Goal: Task Accomplishment & Management: Manage account settings

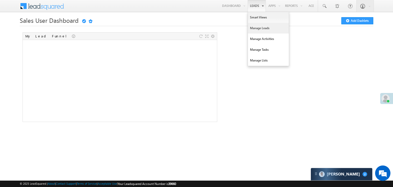
click at [250, 28] on link "Manage Leads" at bounding box center [268, 28] width 41 height 11
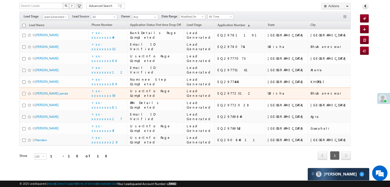
scroll to position [89, 0]
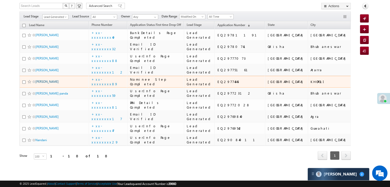
click at [53, 83] on link "[PERSON_NAME]" at bounding box center [46, 82] width 23 height 4
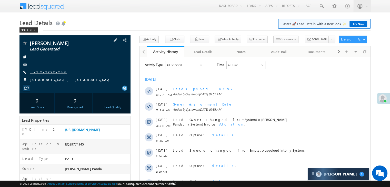
click at [46, 72] on link "+xx-xxxxxxxx89" at bounding box center [48, 72] width 37 height 4
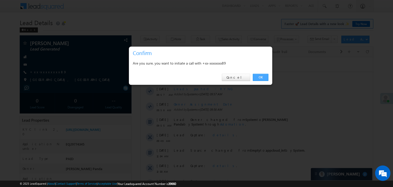
click at [260, 77] on link "OK" at bounding box center [261, 77] width 16 height 7
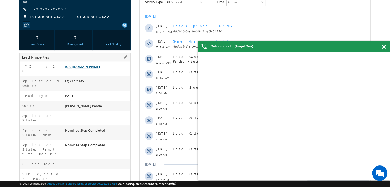
click at [91, 64] on link "https://angelbroking1-pk3em7sa.customui-test.leadsquared.com?leadId=7d64f79f-1b…" at bounding box center [82, 66] width 35 height 4
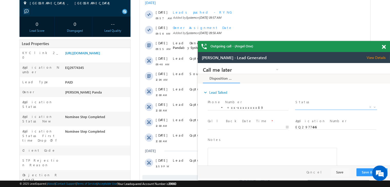
click at [333, 107] on span "X" at bounding box center [335, 107] width 81 height 5
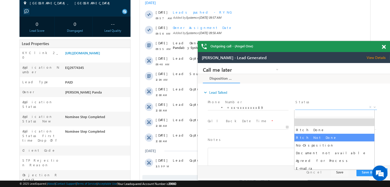
select select "Pitch Not Done"
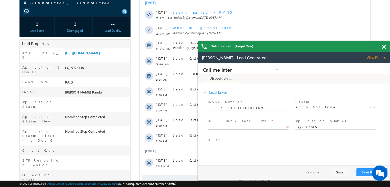
type input "09/30/25 10:01 AM"
drag, startPoint x: 259, startPoint y: 127, endPoint x: 287, endPoint y: 146, distance: 34.1
click at [259, 127] on input "09/30/25 10:01 AM" at bounding box center [247, 127] width 81 height 5
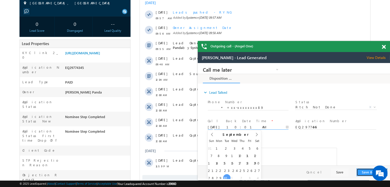
click at [366, 173] on button "Save & Close" at bounding box center [371, 172] width 31 height 8
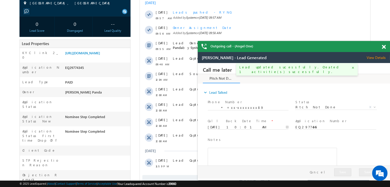
click at [382, 46] on span at bounding box center [383, 47] width 4 height 4
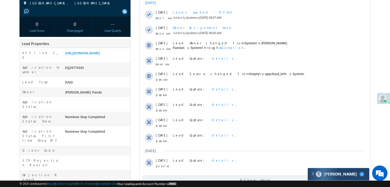
click at [343, 174] on div "Carter 2" at bounding box center [337, 174] width 61 height 12
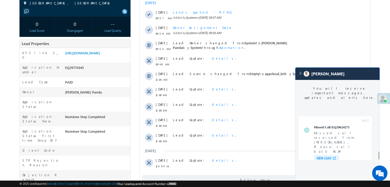
scroll to position [2012, 0]
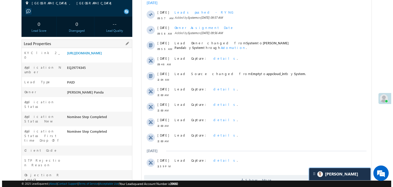
scroll to position [39, 0]
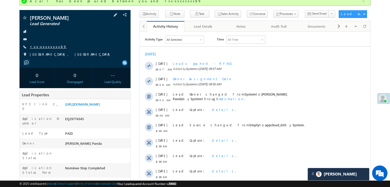
click at [41, 46] on link "+xx-xxxxxxxx89" at bounding box center [48, 46] width 37 height 4
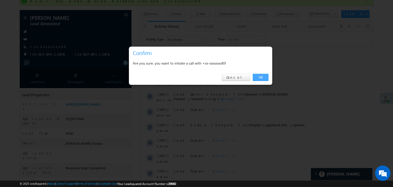
click at [261, 78] on link "OK" at bounding box center [261, 77] width 16 height 7
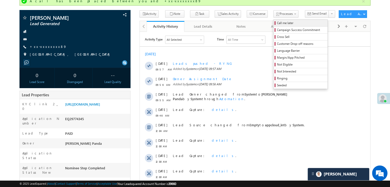
click at [277, 22] on span "Call me later" at bounding box center [301, 23] width 49 height 5
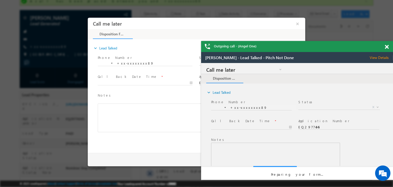
scroll to position [0, 0]
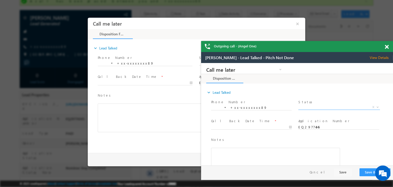
click at [320, 109] on span "X" at bounding box center [339, 107] width 81 height 5
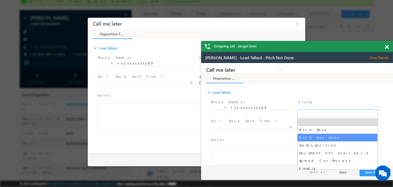
select select "Pitch Not Done"
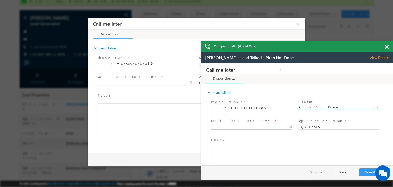
type input "09/30/25 10:07 AM"
click at [267, 127] on input "09/30/25 10:07 AM" at bounding box center [251, 127] width 81 height 5
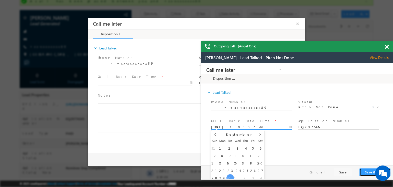
click at [369, 171] on button "Save & Close" at bounding box center [375, 172] width 31 height 8
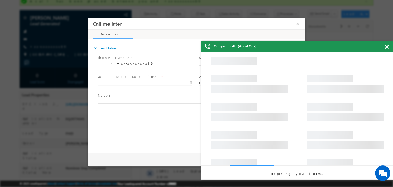
click at [388, 45] on span at bounding box center [387, 47] width 4 height 4
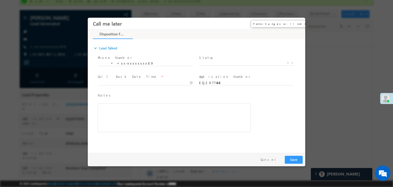
click at [298, 24] on button "×" at bounding box center [297, 23] width 9 height 9
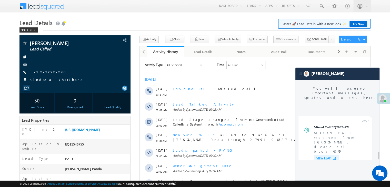
scroll to position [2000, 0]
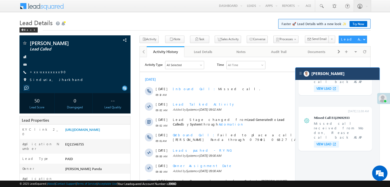
click at [343, 72] on div "[PERSON_NAME]" at bounding box center [337, 74] width 84 height 12
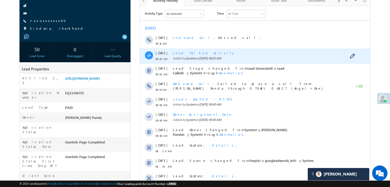
scroll to position [0, 0]
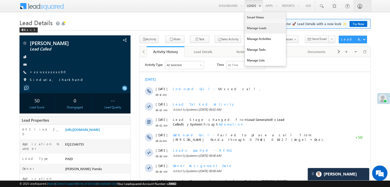
click at [258, 28] on link "Manage Leads" at bounding box center [265, 28] width 41 height 11
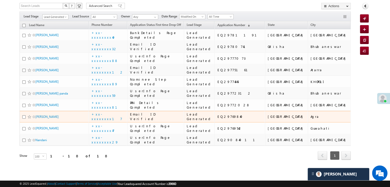
scroll to position [217, 0]
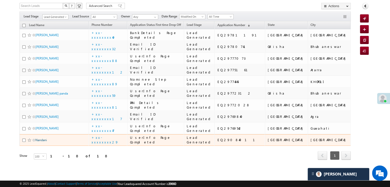
click at [42, 138] on link "Nandani" at bounding box center [41, 140] width 12 height 4
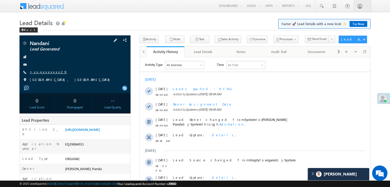
click at [46, 73] on link "+xx-xxxxxxxx29" at bounding box center [48, 72] width 37 height 4
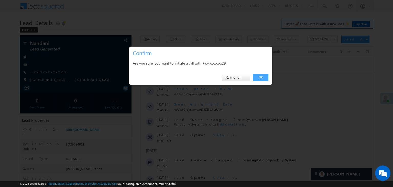
click at [260, 77] on link "OK" at bounding box center [261, 77] width 16 height 7
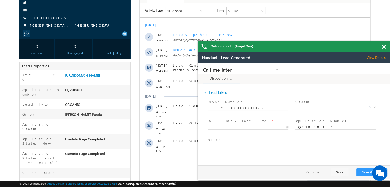
scroll to position [77, 0]
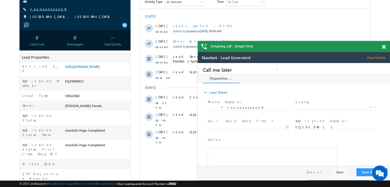
click at [48, 8] on link "+xx-xxxxxxxx29" at bounding box center [48, 9] width 37 height 4
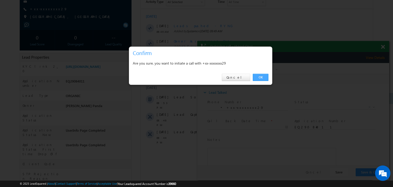
click at [260, 76] on link "OK" at bounding box center [261, 77] width 16 height 7
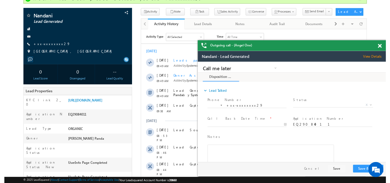
scroll to position [0, 0]
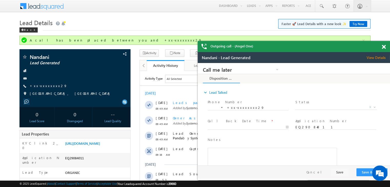
click at [384, 46] on span at bounding box center [383, 47] width 4 height 4
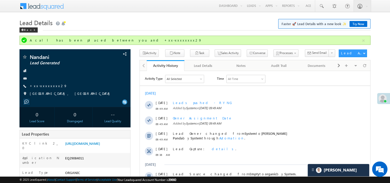
click at [343, 172] on div at bounding box center [255, 173] width 230 height 205
click at [343, 170] on div at bounding box center [255, 173] width 230 height 205
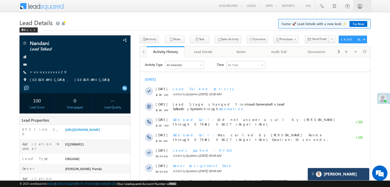
click at [340, 172] on div "[PERSON_NAME]" at bounding box center [337, 174] width 61 height 12
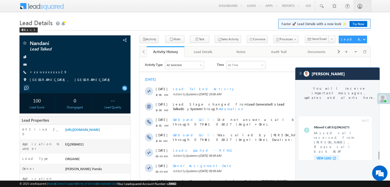
scroll to position [2000, 0]
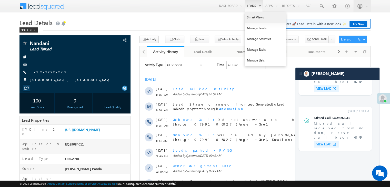
click at [252, 17] on link "Smart Views" at bounding box center [265, 17] width 41 height 11
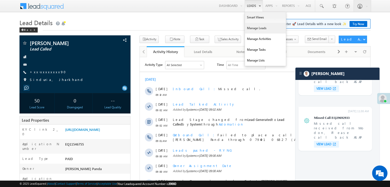
click at [249, 28] on link "Manage Leads" at bounding box center [265, 28] width 41 height 11
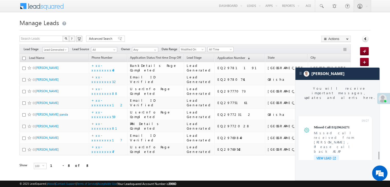
scroll to position [2000, 0]
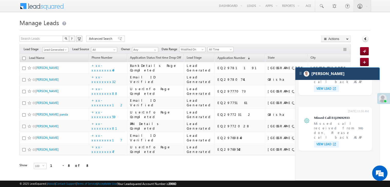
click at [334, 76] on div "[PERSON_NAME]" at bounding box center [337, 74] width 84 height 12
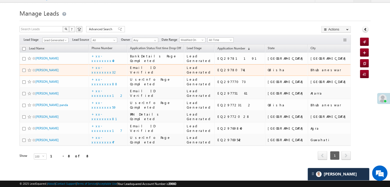
scroll to position [154, 0]
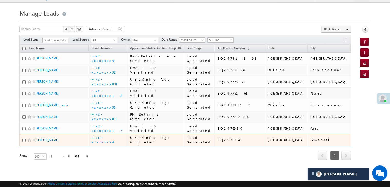
click at [46, 138] on link "[PERSON_NAME]" at bounding box center [46, 140] width 23 height 4
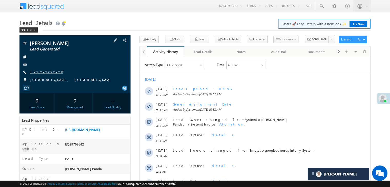
click at [43, 72] on link "+xx-xxxxxxxx47" at bounding box center [47, 72] width 34 height 4
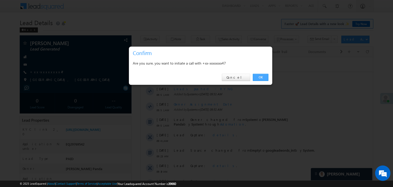
click at [261, 78] on link "OK" at bounding box center [261, 77] width 16 height 7
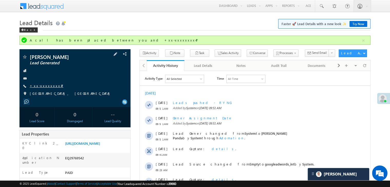
click at [43, 85] on link "+xx-xxxxxxxx47" at bounding box center [47, 85] width 34 height 4
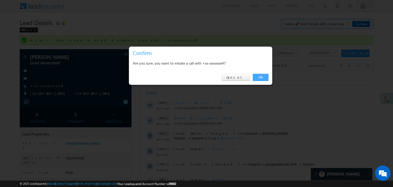
click at [262, 77] on link "OK" at bounding box center [261, 77] width 16 height 7
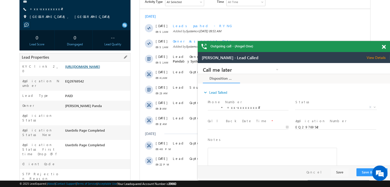
click at [100, 69] on link "[URL][DOMAIN_NAME]" at bounding box center [82, 66] width 35 height 4
click at [382, 46] on span at bounding box center [383, 47] width 4 height 4
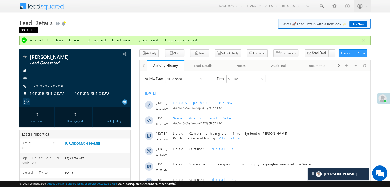
click at [25, 30] on div "Back" at bounding box center [28, 29] width 18 height 5
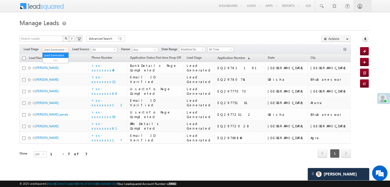
click at [66, 50] on span at bounding box center [66, 51] width 4 height 4
click at [58, 54] on link "All" at bounding box center [56, 55] width 26 height 5
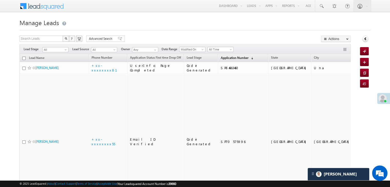
click at [221, 58] on span "Application Number" at bounding box center [234, 58] width 28 height 4
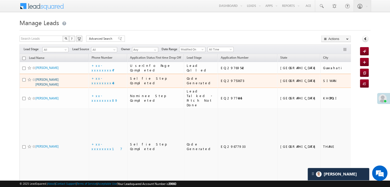
click at [48, 86] on link "[PERSON_NAME] [PERSON_NAME]" at bounding box center [46, 82] width 23 height 9
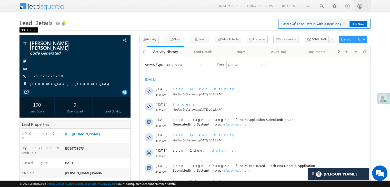
click at [25, 30] on div "Back" at bounding box center [28, 29] width 18 height 5
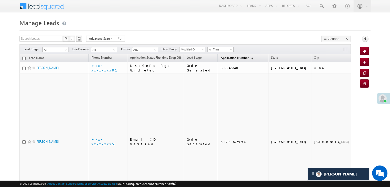
click at [220, 56] on span "Application Number" at bounding box center [234, 58] width 28 height 4
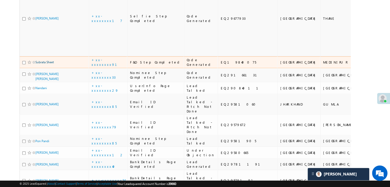
click at [41, 64] on link "Subrata Sheet" at bounding box center [44, 62] width 18 height 4
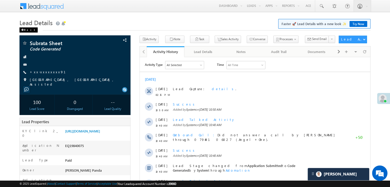
click at [25, 30] on div "Back" at bounding box center [28, 29] width 18 height 5
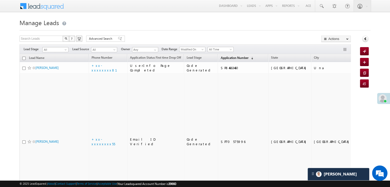
click at [220, 57] on span "Application Number" at bounding box center [234, 58] width 28 height 4
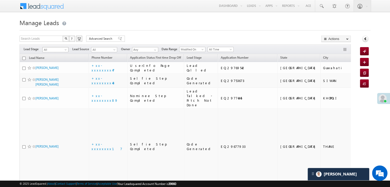
click at [65, 51] on span at bounding box center [66, 51] width 4 height 4
click at [56, 62] on link "Lead Generated" at bounding box center [56, 60] width 26 height 5
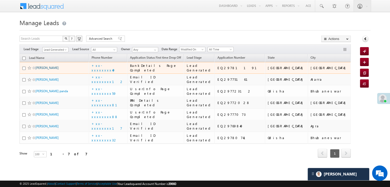
click at [46, 70] on link "[PERSON_NAME]" at bounding box center [46, 68] width 23 height 4
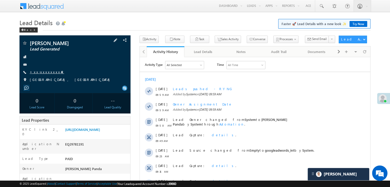
click at [45, 72] on link "+xx-xxxxxxxx49" at bounding box center [47, 72] width 34 height 4
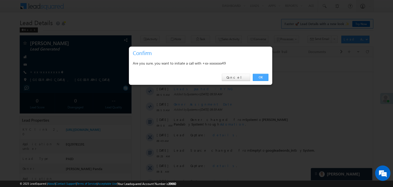
drag, startPoint x: 259, startPoint y: 77, endPoint x: 119, endPoint y: 20, distance: 151.3
click at [259, 77] on link "OK" at bounding box center [261, 77] width 16 height 7
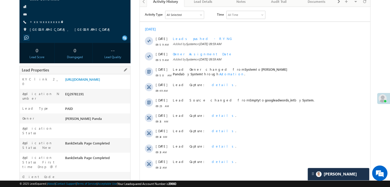
scroll to position [51, 0]
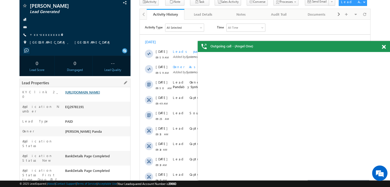
click at [100, 90] on link "[URL][DOMAIN_NAME]" at bounding box center [82, 92] width 35 height 4
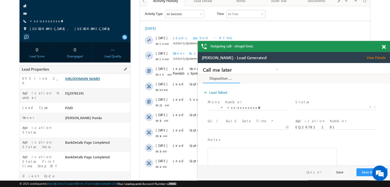
scroll to position [0, 0]
click at [36, 22] on link "+xx-xxxxxxxx49" at bounding box center [47, 21] width 34 height 4
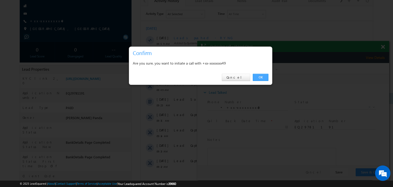
click at [262, 77] on link "OK" at bounding box center [261, 77] width 16 height 7
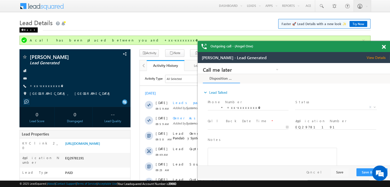
click at [27, 31] on div "Back" at bounding box center [28, 29] width 18 height 5
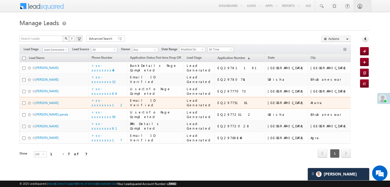
scroll to position [128, 0]
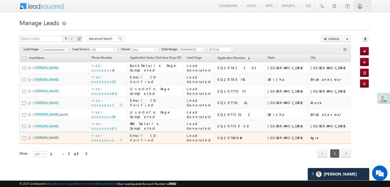
click at [47, 136] on link "[PERSON_NAME]" at bounding box center [46, 138] width 23 height 4
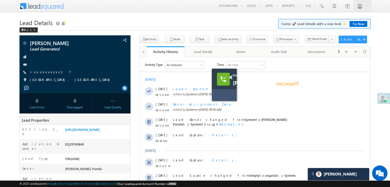
click at [276, 83] on link "View Details open_in_new" at bounding box center [287, 83] width 23 height 5
click at [43, 71] on link "+xx-xxxxxxxx17" at bounding box center [50, 72] width 41 height 4
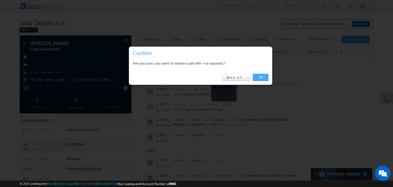
click at [264, 76] on link "OK" at bounding box center [261, 77] width 16 height 7
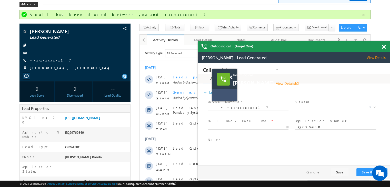
scroll to position [77, 0]
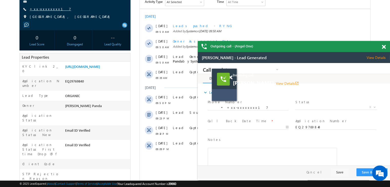
click at [40, 11] on link "+xx-xxxxxxxx17" at bounding box center [50, 9] width 41 height 4
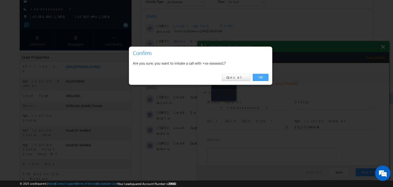
click at [260, 77] on link "OK" at bounding box center [261, 77] width 16 height 7
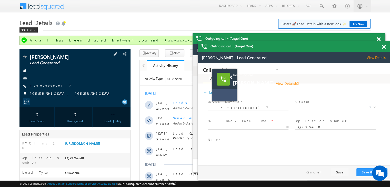
scroll to position [0, 0]
click at [26, 31] on div "Back" at bounding box center [28, 29] width 18 height 5
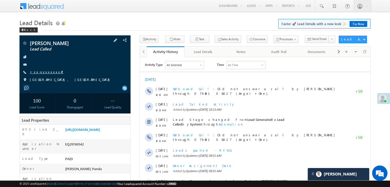
click at [46, 72] on link "+xx-xxxxxxxx47" at bounding box center [47, 72] width 34 height 4
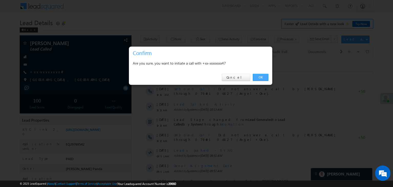
click at [260, 77] on link "OK" at bounding box center [261, 77] width 16 height 7
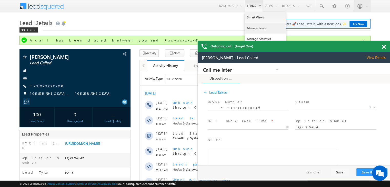
click at [253, 27] on link "Manage Leads" at bounding box center [265, 28] width 41 height 11
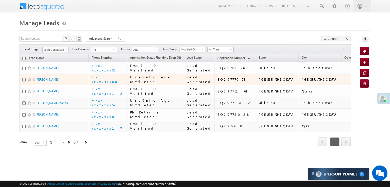
scroll to position [98, 0]
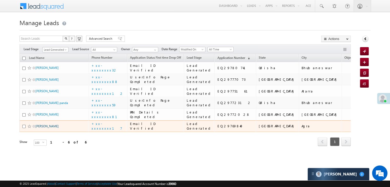
click at [42, 128] on link "Shiva singh" at bounding box center [46, 126] width 23 height 4
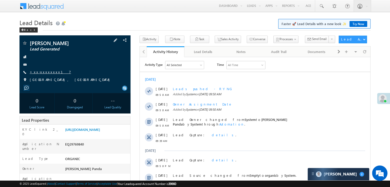
click at [47, 70] on link "+xx-xxxxxxxx17" at bounding box center [50, 72] width 41 height 4
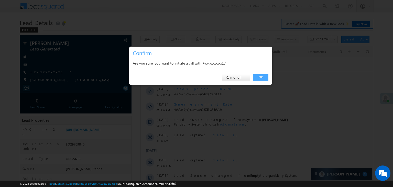
click at [260, 75] on link "OK" at bounding box center [261, 77] width 16 height 7
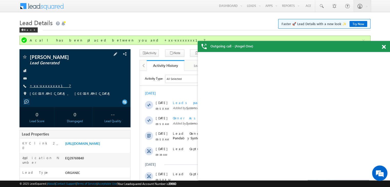
click at [47, 87] on link "+xx-xxxxxxxx17" at bounding box center [50, 85] width 41 height 4
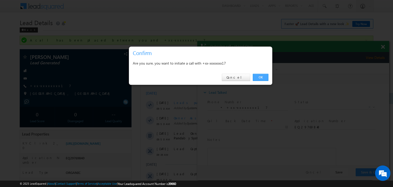
click at [261, 77] on link "OK" at bounding box center [261, 77] width 16 height 7
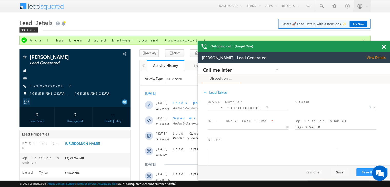
click at [383, 47] on span at bounding box center [383, 47] width 4 height 4
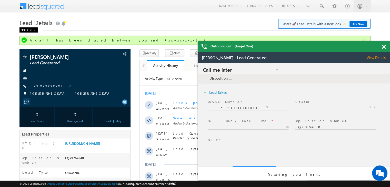
click at [25, 30] on div "Back" at bounding box center [28, 29] width 18 height 5
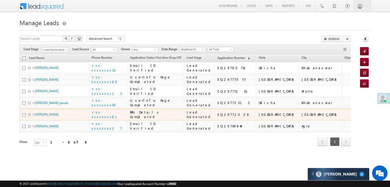
scroll to position [98, 0]
click at [40, 112] on link "[PERSON_NAME]" at bounding box center [46, 114] width 23 height 4
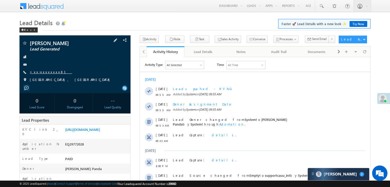
click at [42, 71] on link "+xx-xxxxxxxx81" at bounding box center [51, 72] width 42 height 4
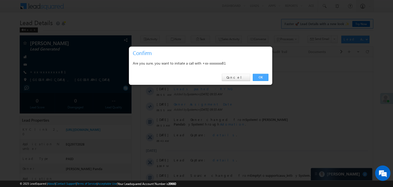
click at [259, 76] on link "OK" at bounding box center [261, 77] width 16 height 7
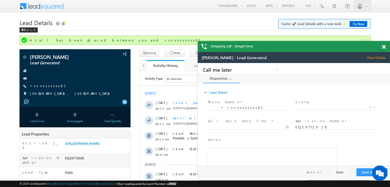
click at [383, 49] on span at bounding box center [383, 47] width 4 height 4
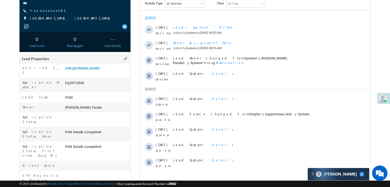
scroll to position [77, 0]
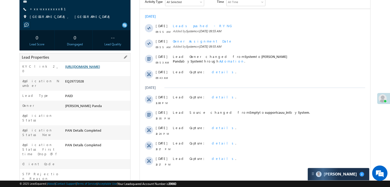
click at [93, 69] on link "https://angelbroking1-pk3em7sa.customui-test.leadsquared.com?leadId=9bb5ee2e-db…" at bounding box center [82, 66] width 35 height 4
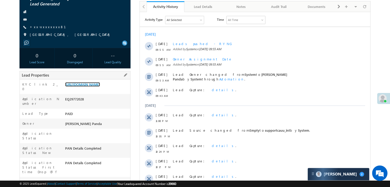
scroll to position [0, 0]
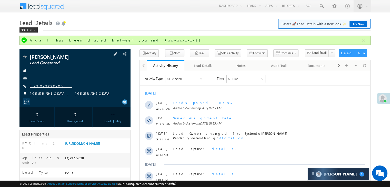
click at [46, 87] on link "+xx-xxxxxxxx81" at bounding box center [51, 85] width 42 height 4
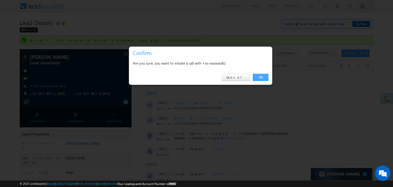
click at [266, 77] on link "OK" at bounding box center [261, 77] width 16 height 7
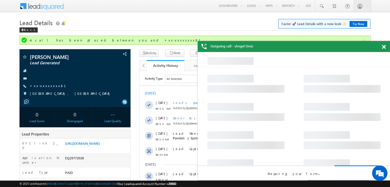
click at [384, 47] on span at bounding box center [383, 47] width 4 height 4
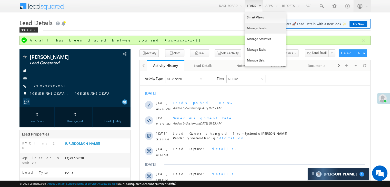
click at [253, 28] on link "Manage Leads" at bounding box center [265, 28] width 41 height 11
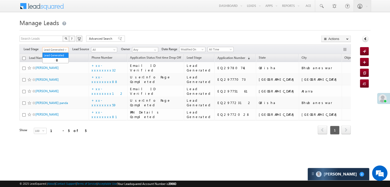
click at [66, 50] on span at bounding box center [66, 51] width 4 height 4
click at [60, 55] on link "All" at bounding box center [56, 55] width 26 height 5
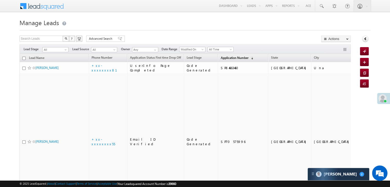
click at [230, 58] on span "Application Number" at bounding box center [234, 58] width 28 height 4
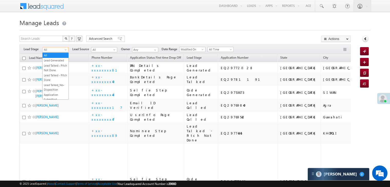
click at [65, 50] on span at bounding box center [66, 51] width 4 height 4
click at [59, 62] on link "Lead Generated" at bounding box center [56, 60] width 26 height 5
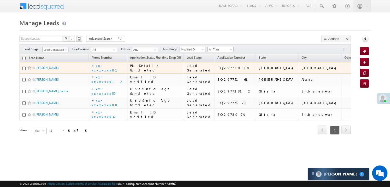
scroll to position [68, 0]
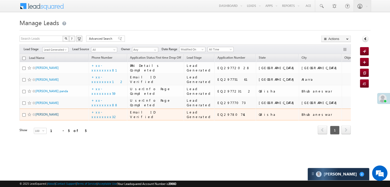
click at [51, 116] on link "Banita Prajapati" at bounding box center [46, 114] width 23 height 4
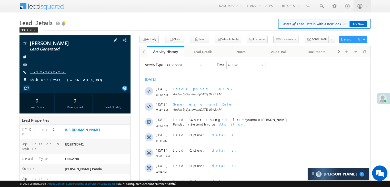
click at [44, 71] on link "+xx-xxxxxxxx32" at bounding box center [48, 72] width 36 height 4
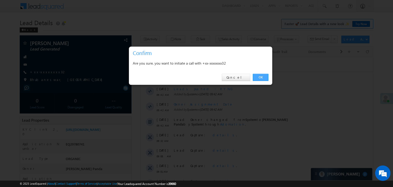
click at [261, 76] on link "OK" at bounding box center [261, 77] width 16 height 7
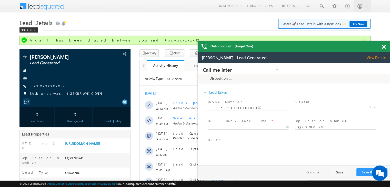
click at [384, 47] on span at bounding box center [383, 47] width 4 height 4
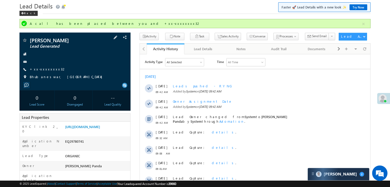
scroll to position [26, 0]
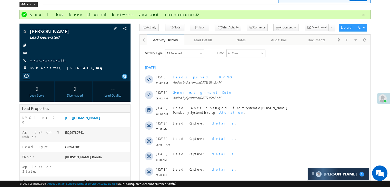
click at [43, 61] on link "+xx-xxxxxxxx32" at bounding box center [48, 60] width 36 height 4
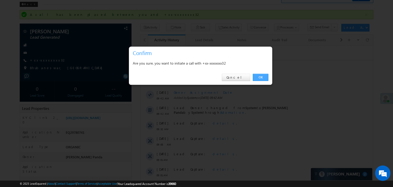
click at [259, 77] on link "OK" at bounding box center [261, 77] width 16 height 7
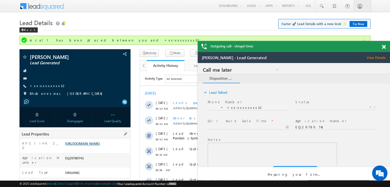
scroll to position [0, 0]
click at [98, 145] on link "https://angelbroking1-pk3em7sa.customui-test.leadsquared.com?leadId=813053b8-8a…" at bounding box center [82, 143] width 35 height 4
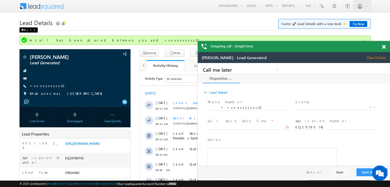
click at [26, 30] on div "Back" at bounding box center [28, 29] width 18 height 5
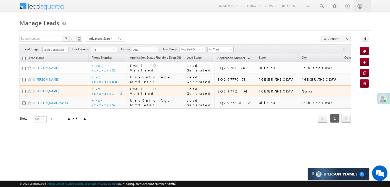
scroll to position [39, 0]
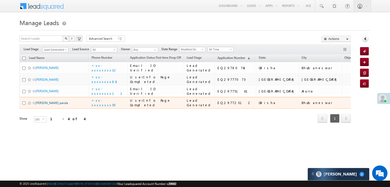
click at [47, 105] on link "[PERSON_NAME] panda" at bounding box center [51, 103] width 33 height 4
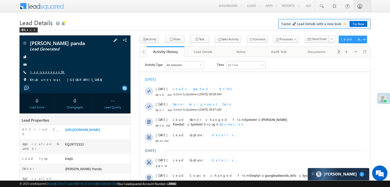
click at [44, 71] on link "+xx-xxxxxxxx59" at bounding box center [47, 72] width 35 height 4
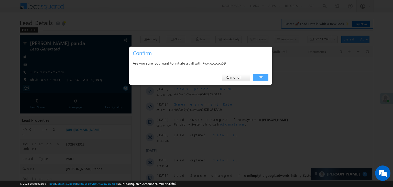
click at [262, 76] on link "OK" at bounding box center [261, 77] width 16 height 7
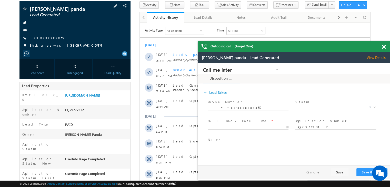
scroll to position [39, 0]
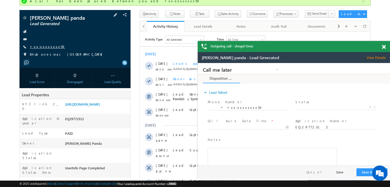
click at [44, 46] on link "+xx-xxxxxxxx59" at bounding box center [47, 46] width 35 height 4
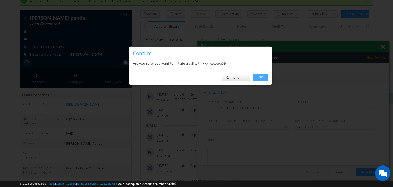
click at [259, 78] on link "OK" at bounding box center [261, 77] width 16 height 7
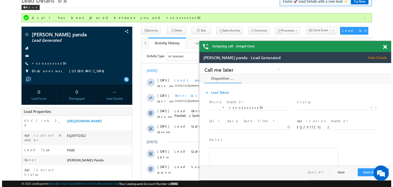
scroll to position [14, 0]
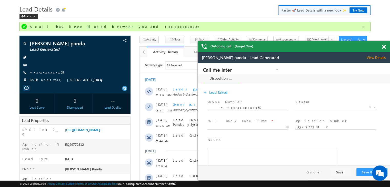
click at [382, 46] on span at bounding box center [383, 47] width 4 height 4
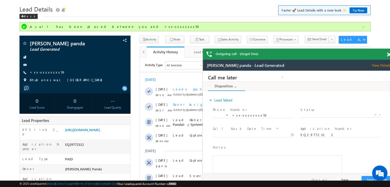
click at [388, 55] on span at bounding box center [388, 55] width 4 height 4
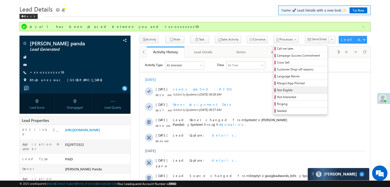
click at [280, 88] on span "Not Eligible" at bounding box center [301, 90] width 49 height 5
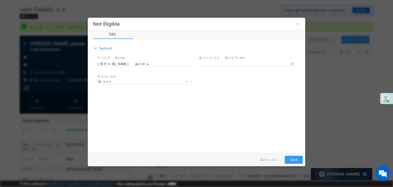
scroll to position [0, 0]
type input "09/30/25 10:26 AM"
click at [245, 64] on input "09/30/25 10:26 AM" at bounding box center [246, 63] width 95 height 5
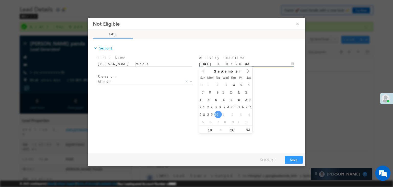
click at [271, 115] on div "expand_more Section1 First Name *" at bounding box center [197, 95] width 215 height 111
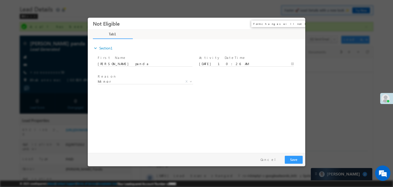
click at [298, 24] on button "×" at bounding box center [297, 23] width 9 height 9
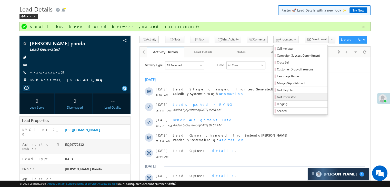
click at [280, 96] on span "Not Interested" at bounding box center [301, 97] width 49 height 5
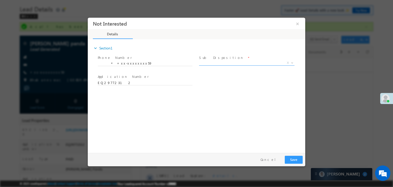
click at [245, 62] on span "X" at bounding box center [247, 62] width 96 height 5
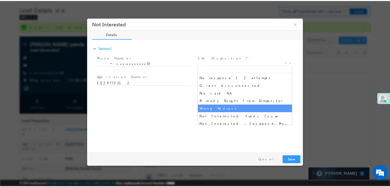
scroll to position [77, 0]
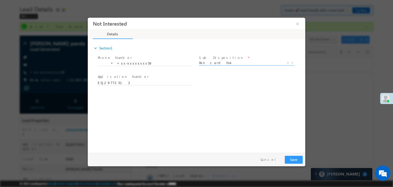
select select "Pan card NA"
click at [294, 158] on button "Save" at bounding box center [294, 160] width 18 height 8
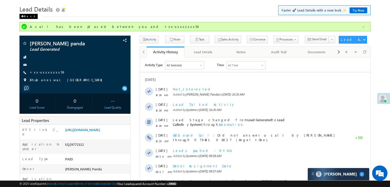
click at [23, 17] on span at bounding box center [22, 16] width 3 height 3
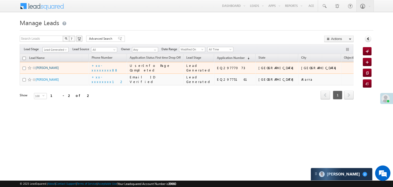
click at [53, 70] on link "[PERSON_NAME]" at bounding box center [47, 68] width 23 height 4
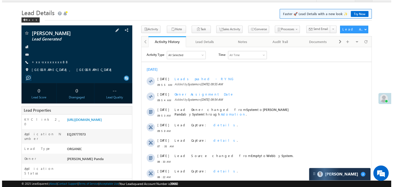
scroll to position [51, 0]
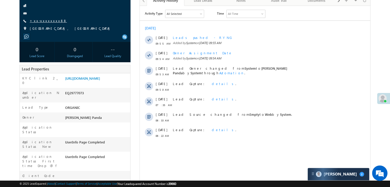
click at [41, 22] on link "+xx-xxxxxxxx88" at bounding box center [48, 20] width 37 height 4
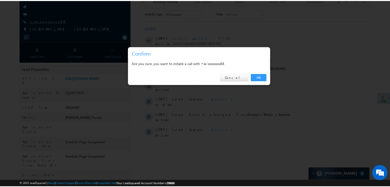
scroll to position [0, 0]
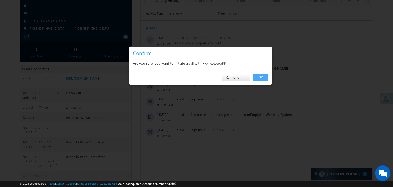
click at [261, 76] on link "OK" at bounding box center [261, 77] width 16 height 7
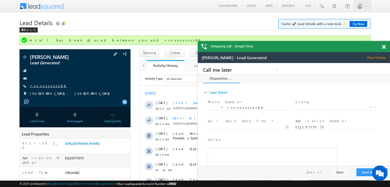
click at [43, 86] on link "+xx-xxxxxxxx88" at bounding box center [48, 85] width 37 height 4
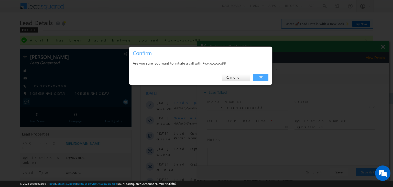
drag, startPoint x: 261, startPoint y: 77, endPoint x: 17, endPoint y: 8, distance: 253.6
click at [261, 77] on link "OK" at bounding box center [261, 77] width 16 height 7
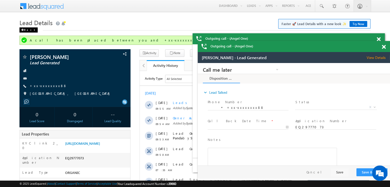
click at [23, 31] on span at bounding box center [22, 30] width 3 height 3
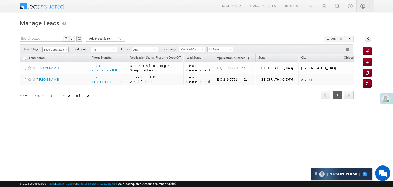
click at [67, 50] on span at bounding box center [66, 51] width 4 height 4
click at [58, 54] on link "All" at bounding box center [56, 55] width 26 height 5
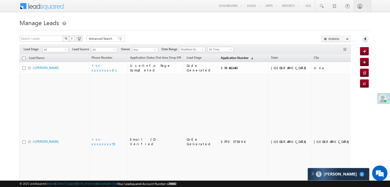
click at [229, 59] on span "Application Number" at bounding box center [234, 58] width 28 height 4
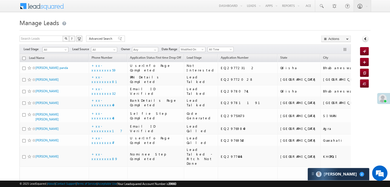
click at [65, 50] on span at bounding box center [66, 51] width 4 height 4
click at [55, 60] on link "Lead Generated" at bounding box center [56, 60] width 26 height 5
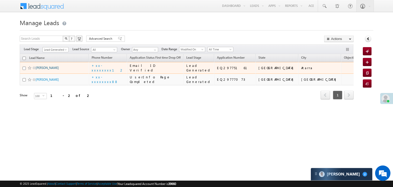
click at [43, 70] on link "[PERSON_NAME]" at bounding box center [47, 68] width 23 height 4
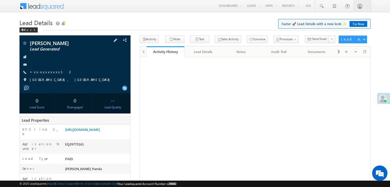
click at [47, 75] on span "+xx-xxxxxxxx12" at bounding box center [51, 72] width 43 height 5
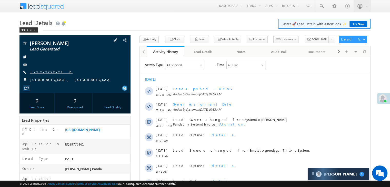
click at [47, 72] on link "+xx-xxxxxxxx12" at bounding box center [51, 72] width 43 height 4
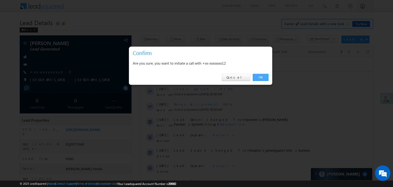
click at [260, 76] on link "OK" at bounding box center [261, 77] width 16 height 7
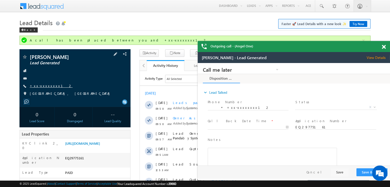
click at [46, 86] on link "+xx-xxxxxxxx12" at bounding box center [51, 85] width 43 height 4
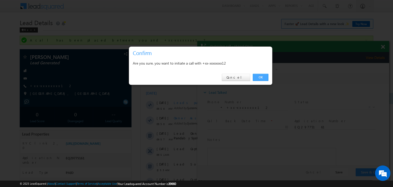
click at [261, 77] on link "OK" at bounding box center [261, 77] width 16 height 7
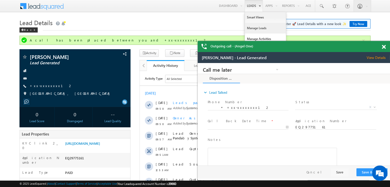
click at [253, 27] on link "Manage Leads" at bounding box center [265, 28] width 41 height 11
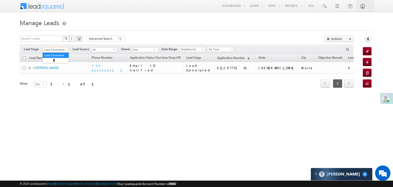
click at [65, 50] on span at bounding box center [66, 51] width 4 height 4
click at [61, 53] on link "All" at bounding box center [56, 55] width 26 height 5
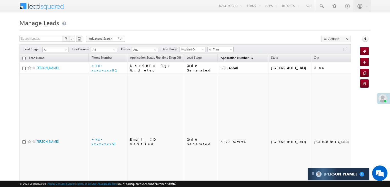
click at [227, 60] on link "Application Number (sorted descending)" at bounding box center [237, 58] width 38 height 7
click at [225, 59] on span "Application Number" at bounding box center [234, 58] width 28 height 4
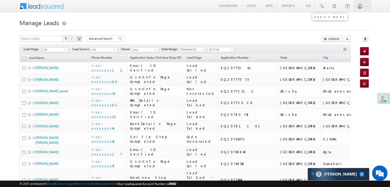
drag, startPoint x: 320, startPoint y: 6, endPoint x: 280, endPoint y: 33, distance: 48.6
click at [323, 5] on span at bounding box center [320, 6] width 5 height 5
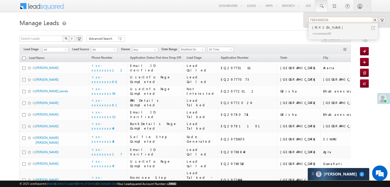
type input "7992408239"
click at [324, 28] on div "[PERSON_NAME]" at bounding box center [345, 28] width 69 height 6
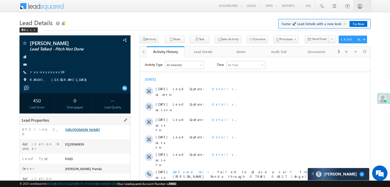
click at [88, 132] on link "[URL][DOMAIN_NAME]" at bounding box center [82, 129] width 35 height 4
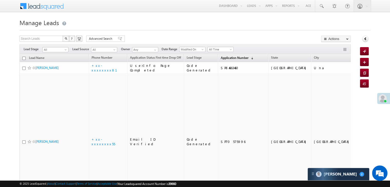
click at [223, 58] on span "Application Number" at bounding box center [234, 58] width 28 height 4
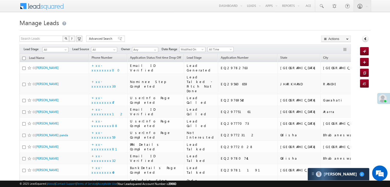
drag, startPoint x: 223, startPoint y: 58, endPoint x: 253, endPoint y: 14, distance: 54.0
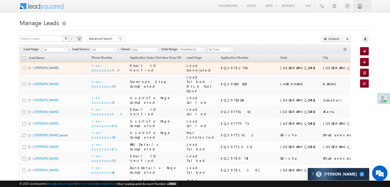
click at [41, 70] on link "[PERSON_NAME]" at bounding box center [46, 68] width 23 height 4
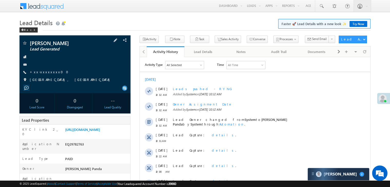
click at [42, 74] on span "+xx-xxxxxxxx00" at bounding box center [51, 72] width 42 height 5
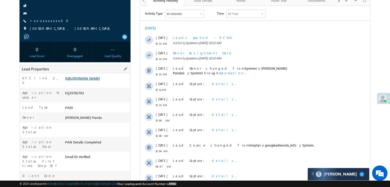
scroll to position [26, 0]
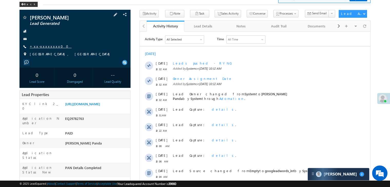
click at [41, 45] on link "+xx-xxxxxxxx00" at bounding box center [51, 46] width 42 height 4
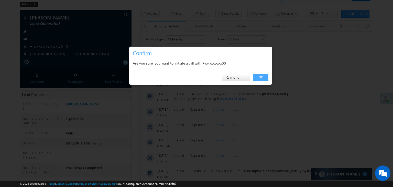
click at [260, 78] on link "OK" at bounding box center [261, 77] width 16 height 7
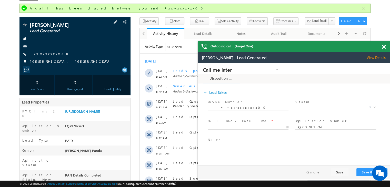
scroll to position [77, 0]
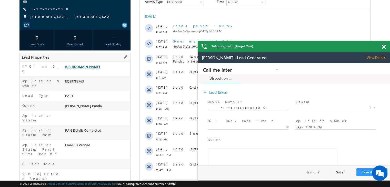
click at [99, 69] on link "[URL][DOMAIN_NAME]" at bounding box center [82, 66] width 35 height 4
click at [51, 11] on link "+xx-xxxxxxxx00" at bounding box center [51, 9] width 42 height 4
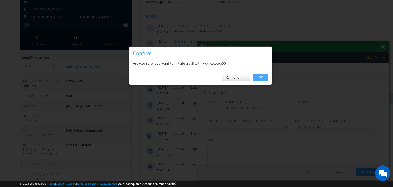
click at [262, 77] on link "OK" at bounding box center [261, 77] width 16 height 7
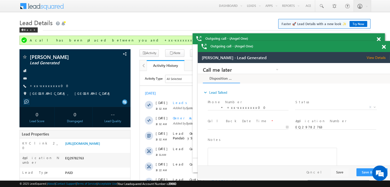
scroll to position [0, 0]
click at [25, 30] on div "Back" at bounding box center [28, 29] width 18 height 5
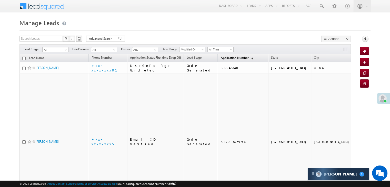
click at [220, 59] on span "Application Number" at bounding box center [234, 58] width 28 height 4
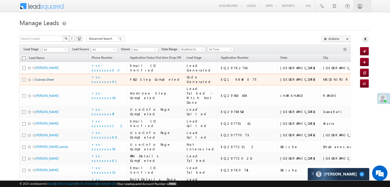
click at [44, 81] on link "Subrata Sheet" at bounding box center [44, 80] width 18 height 4
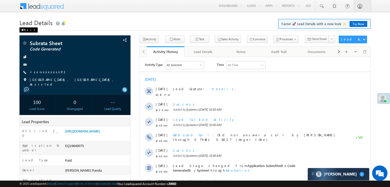
click at [23, 29] on span at bounding box center [22, 30] width 3 height 3
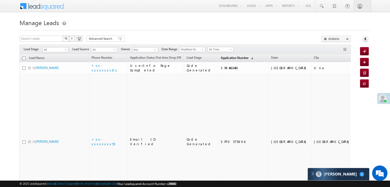
click at [220, 57] on span "Application Number" at bounding box center [234, 58] width 28 height 4
click at [222, 58] on span "Application Number" at bounding box center [234, 58] width 28 height 4
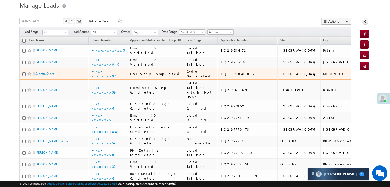
scroll to position [26, 0]
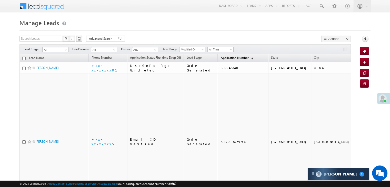
click at [225, 57] on span "Application Number" at bounding box center [234, 58] width 28 height 4
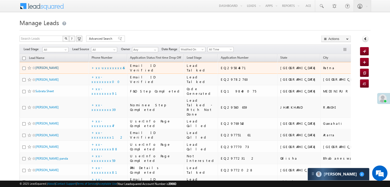
click at [55, 70] on link "Mohan lal Silale" at bounding box center [46, 68] width 23 height 4
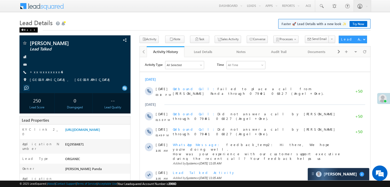
click at [23, 29] on div "Back" at bounding box center [28, 29] width 18 height 5
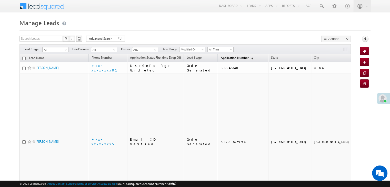
click at [230, 58] on span "Application Number" at bounding box center [234, 58] width 28 height 4
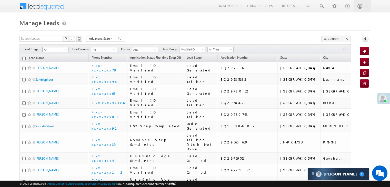
click at [63, 48] on span "All" at bounding box center [55, 49] width 24 height 5
click at [56, 58] on link "Lead Generated" at bounding box center [56, 60] width 26 height 5
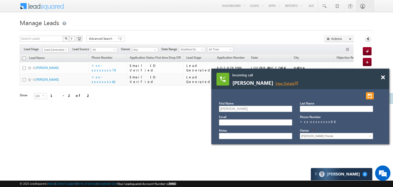
click at [293, 83] on link "View Details open_in_new" at bounding box center [287, 83] width 23 height 5
drag, startPoint x: 383, startPoint y: 77, endPoint x: 372, endPoint y: 77, distance: 10.8
click at [383, 77] on span at bounding box center [383, 77] width 4 height 4
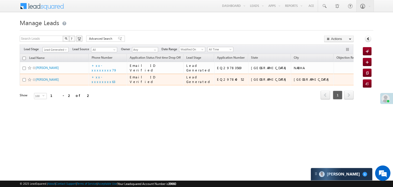
click at [39, 82] on span "Hitesh" at bounding box center [53, 79] width 35 height 5
click at [40, 81] on link "Hitesh" at bounding box center [47, 80] width 23 height 4
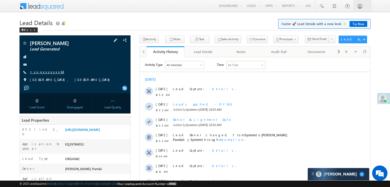
click at [43, 74] on link "+xx-xxxxxxxx63" at bounding box center [47, 72] width 34 height 4
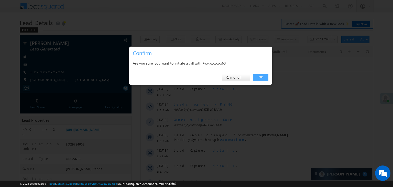
click at [260, 77] on link "OK" at bounding box center [261, 77] width 16 height 7
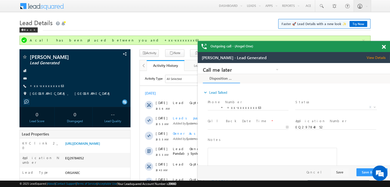
click at [382, 46] on span at bounding box center [383, 47] width 4 height 4
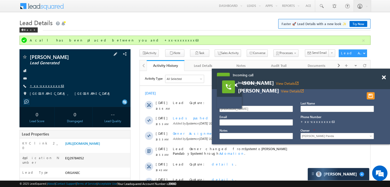
click at [41, 86] on link "+xx-xxxxxxxx63" at bounding box center [47, 85] width 34 height 4
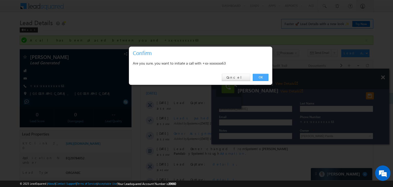
click at [258, 77] on link "OK" at bounding box center [261, 77] width 16 height 7
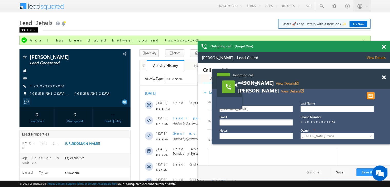
click at [27, 29] on div "Back" at bounding box center [28, 29] width 18 height 5
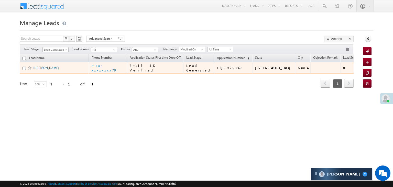
click at [41, 70] on link "Jasmeet Kaur" at bounding box center [47, 68] width 23 height 4
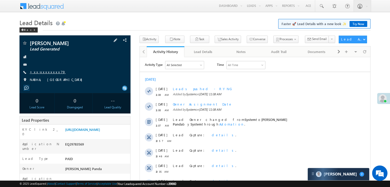
click at [44, 71] on link "+xx-xxxxxxxx79" at bounding box center [48, 72] width 36 height 4
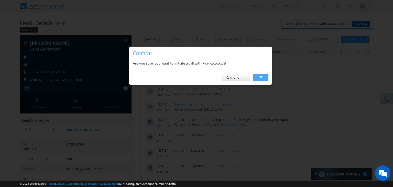
click at [262, 78] on link "OK" at bounding box center [261, 77] width 16 height 7
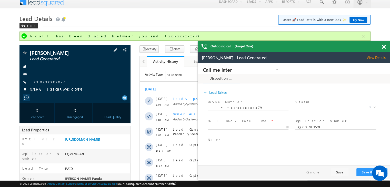
scroll to position [51, 0]
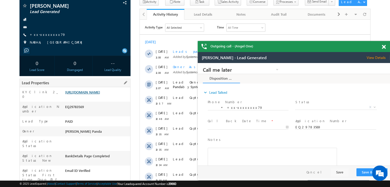
click at [95, 94] on link "https://angelbroking1-pk3em7sa.customui-test.leadsquared.com?leadId=9addadde-37…" at bounding box center [82, 92] width 35 height 4
click at [45, 33] on link "+xx-xxxxxxxx79" at bounding box center [48, 34] width 36 height 4
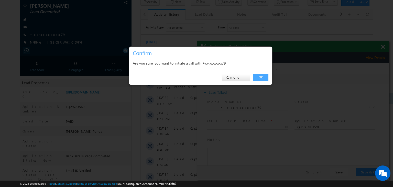
drag, startPoint x: 261, startPoint y: 77, endPoint x: 66, endPoint y: 14, distance: 205.6
click at [261, 77] on link "OK" at bounding box center [261, 77] width 16 height 7
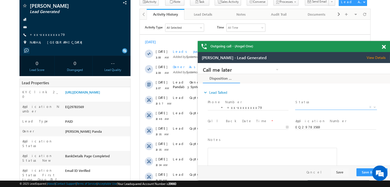
click at [341, 106] on span "X" at bounding box center [335, 107] width 81 height 5
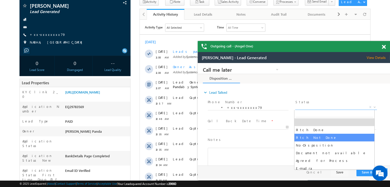
select select "Pitch Not Done"
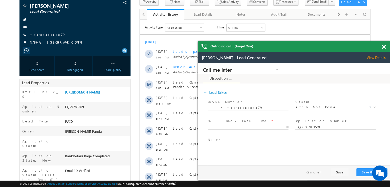
scroll to position [0, 0]
type input "09/30/25 11:25 AM"
drag, startPoint x: 272, startPoint y: 128, endPoint x: 276, endPoint y: 128, distance: 3.6
click at [272, 128] on input "09/30/25 11:25 AM" at bounding box center [247, 127] width 81 height 5
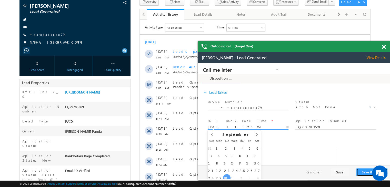
click at [364, 174] on button "Save & Close" at bounding box center [371, 172] width 31 height 8
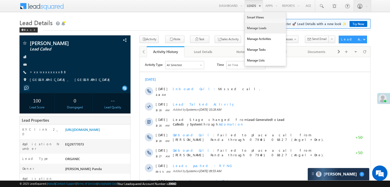
click at [252, 28] on link "Manage Leads" at bounding box center [265, 28] width 41 height 11
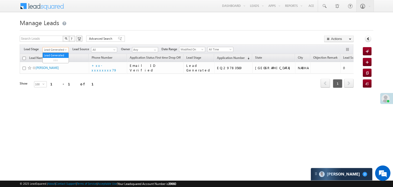
click at [65, 50] on span at bounding box center [66, 51] width 4 height 4
click at [58, 56] on link "All" at bounding box center [56, 55] width 26 height 5
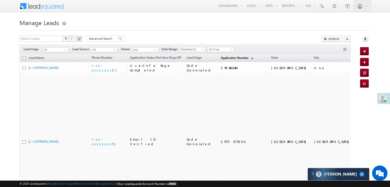
click at [222, 57] on span "Application Number" at bounding box center [234, 58] width 28 height 4
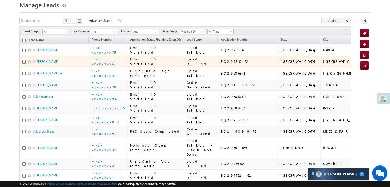
scroll to position [26, 0]
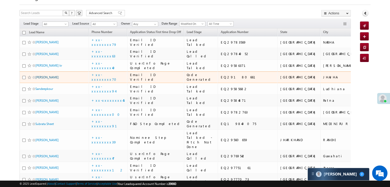
click at [42, 79] on link "MdJishan Ansari" at bounding box center [46, 77] width 23 height 4
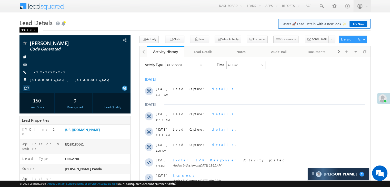
click at [23, 28] on div "Back" at bounding box center [28, 29] width 18 height 5
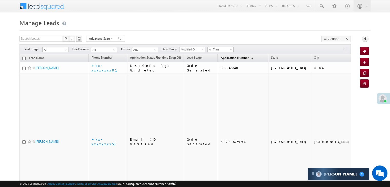
click at [224, 56] on span "Application Number" at bounding box center [234, 58] width 28 height 4
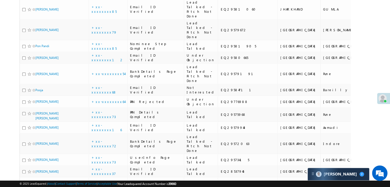
scroll to position [461, 0]
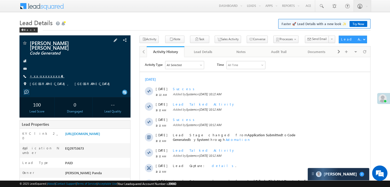
drag, startPoint x: 0, startPoint y: 0, endPoint x: 39, endPoint y: 73, distance: 82.8
click at [39, 74] on link "+xx-xxxxxxxx48" at bounding box center [47, 76] width 35 height 4
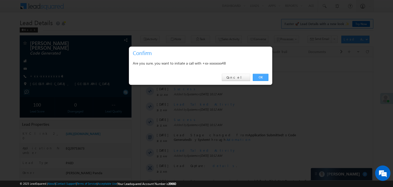
click at [260, 77] on link "OK" at bounding box center [261, 77] width 16 height 7
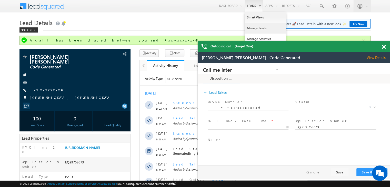
click at [255, 28] on link "Manage Leads" at bounding box center [265, 28] width 41 height 11
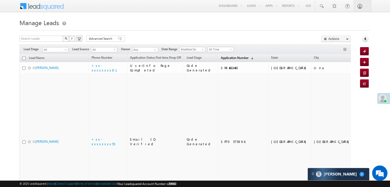
click at [221, 58] on span "Application Number" at bounding box center [234, 58] width 28 height 4
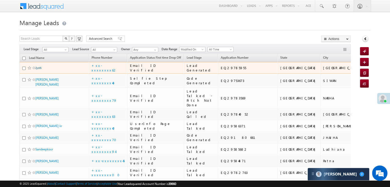
click at [40, 70] on link "Jyoti" at bounding box center [38, 68] width 6 height 4
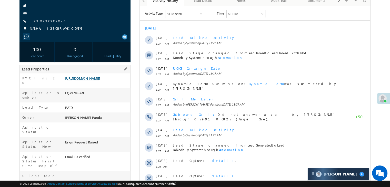
click at [94, 80] on link "[URL][DOMAIN_NAME]" at bounding box center [82, 78] width 35 height 4
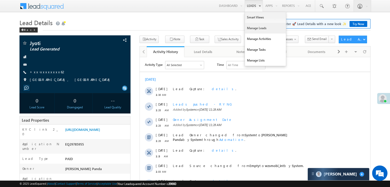
click at [251, 28] on link "Manage Leads" at bounding box center [265, 28] width 41 height 11
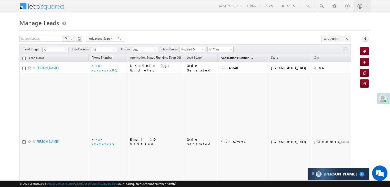
click at [227, 58] on span "Application Number" at bounding box center [234, 58] width 28 height 4
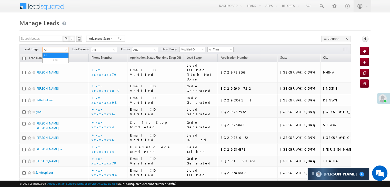
click at [64, 50] on span at bounding box center [66, 51] width 4 height 4
click at [58, 62] on link "Lead Generated" at bounding box center [56, 60] width 26 height 5
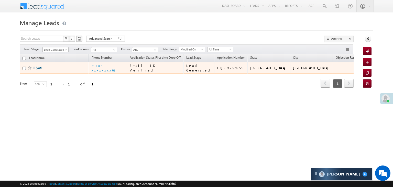
click at [40, 70] on link "Jyoti" at bounding box center [39, 68] width 6 height 4
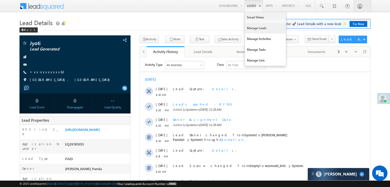
click at [254, 29] on link "Manage Leads" at bounding box center [265, 28] width 41 height 11
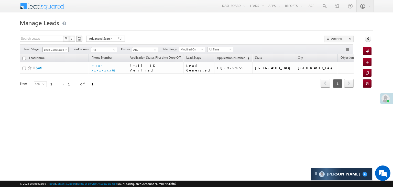
click at [68, 50] on link "Lead Generated" at bounding box center [56, 49] width 26 height 5
click at [55, 54] on link "All" at bounding box center [56, 55] width 26 height 5
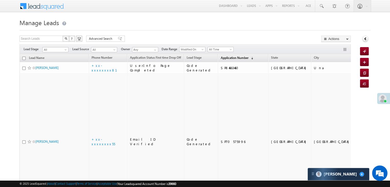
click at [220, 58] on span "Application Number" at bounding box center [234, 58] width 28 height 4
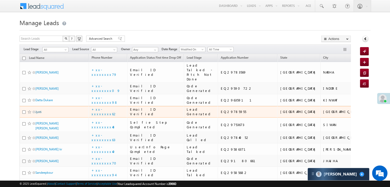
click at [37, 114] on link "Jyoti" at bounding box center [38, 112] width 6 height 4
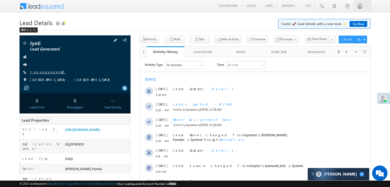
click at [47, 73] on link "+xx-xxxxxxxx62" at bounding box center [48, 72] width 36 height 4
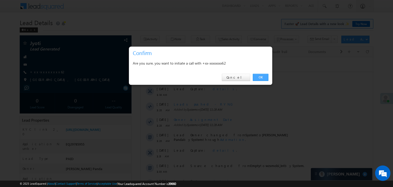
click at [261, 78] on link "OK" at bounding box center [261, 77] width 16 height 7
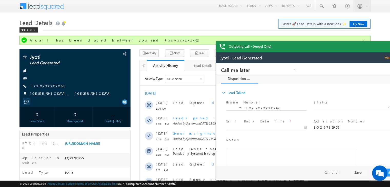
click at [382, 47] on div "Outgoing call - (Angel One)" at bounding box center [312, 46] width 192 height 11
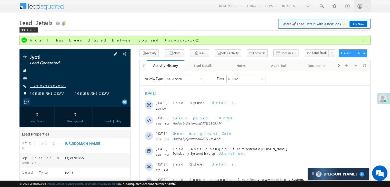
click at [47, 86] on link "+xx-xxxxxxxx62" at bounding box center [48, 85] width 36 height 4
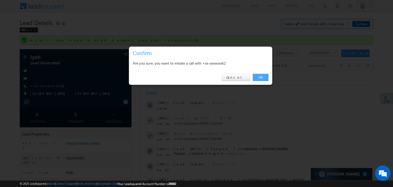
click at [259, 77] on link "OK" at bounding box center [261, 77] width 16 height 7
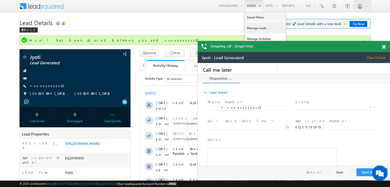
click at [250, 28] on link "Manage Leads" at bounding box center [265, 28] width 41 height 11
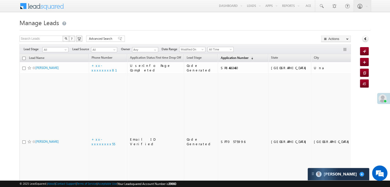
click at [223, 60] on link "Application Number (sorted descending)" at bounding box center [237, 58] width 38 height 7
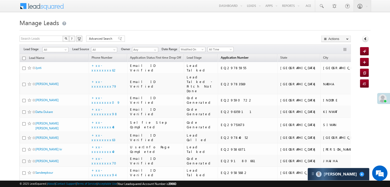
click at [220, 58] on span "Application Number" at bounding box center [234, 58] width 28 height 4
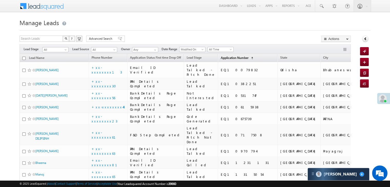
click at [220, 59] on span "Application Number" at bounding box center [234, 58] width 28 height 4
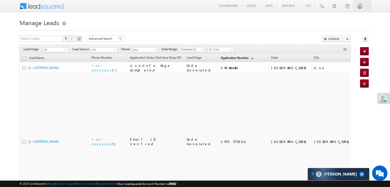
click at [220, 59] on span "Application Number" at bounding box center [234, 58] width 28 height 4
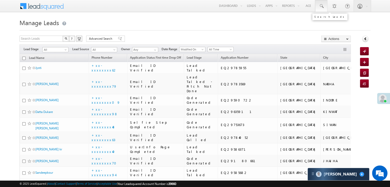
click at [320, 5] on span at bounding box center [320, 6] width 5 height 5
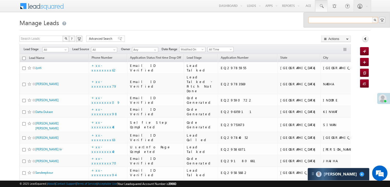
click at [321, 19] on input "text" at bounding box center [342, 20] width 69 height 6
paste input "EQ29465853"
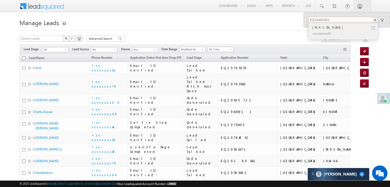
type input "EQ29465853"
click at [315, 28] on div "[PERSON_NAME]" at bounding box center [345, 28] width 69 height 6
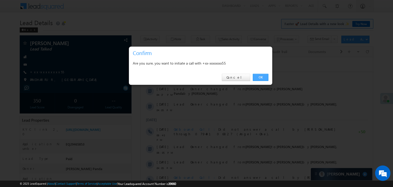
click at [261, 77] on link "OK" at bounding box center [261, 77] width 16 height 7
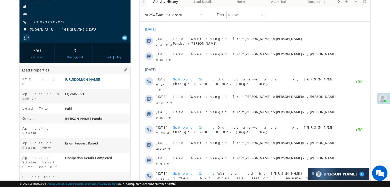
scroll to position [51, 0]
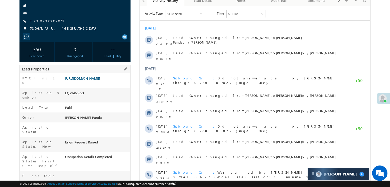
click at [97, 80] on link "https://angelbroking1-pk3em7sa.customui-test.leadsquared.com?leadId=4f1fa97f-1e…" at bounding box center [82, 78] width 35 height 4
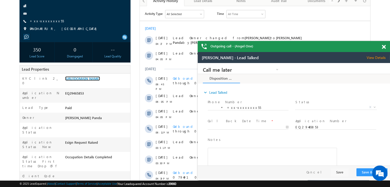
scroll to position [0, 0]
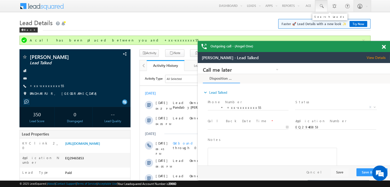
click at [322, 5] on span at bounding box center [320, 6] width 5 height 5
paste input "EQ29565930"
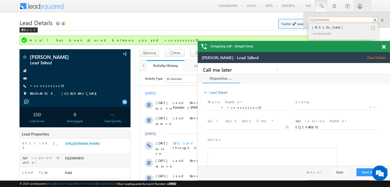
type input "EQ29565930"
click at [317, 28] on div "Meenu" at bounding box center [345, 28] width 69 height 6
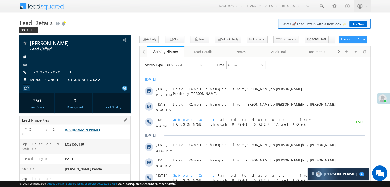
click at [98, 129] on link "[URL][DOMAIN_NAME]" at bounding box center [82, 129] width 35 height 4
click at [45, 72] on link "+xx-xxxxxxxx10" at bounding box center [52, 72] width 45 height 4
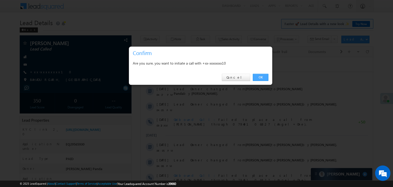
click at [259, 76] on link "OK" at bounding box center [261, 77] width 16 height 7
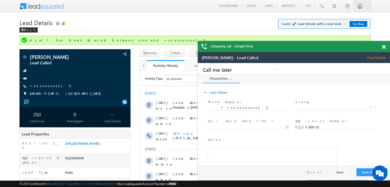
click at [383, 46] on span at bounding box center [383, 47] width 4 height 4
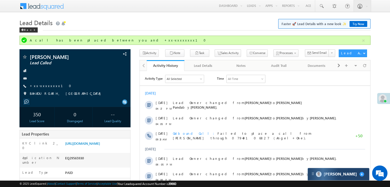
click at [350, 174] on div "Carter 8" at bounding box center [337, 174] width 61 height 12
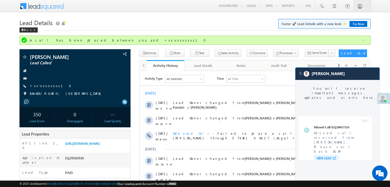
scroll to position [1994, 0]
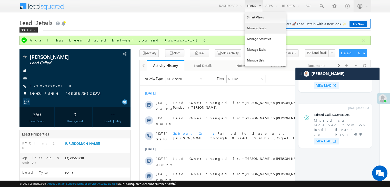
click at [259, 29] on link "Manage Leads" at bounding box center [265, 28] width 41 height 11
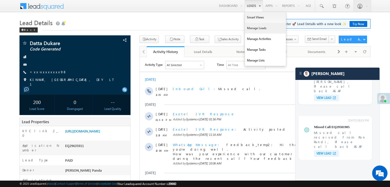
click at [251, 26] on link "Manage Leads" at bounding box center [265, 28] width 41 height 11
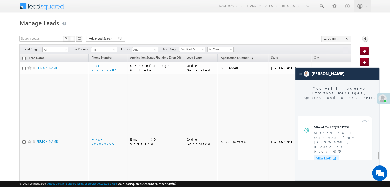
scroll to position [1982, 0]
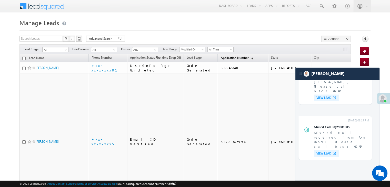
click at [223, 56] on span "Application Number" at bounding box center [234, 58] width 28 height 4
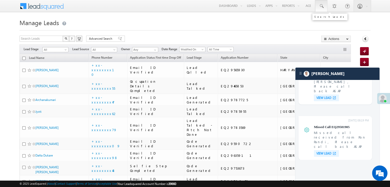
click at [321, 6] on span at bounding box center [320, 6] width 5 height 5
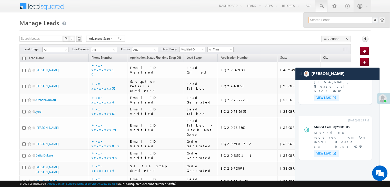
paste input "EQ29565930"
type input "EQ29565930"
click at [319, 28] on div "Meenu" at bounding box center [345, 28] width 69 height 6
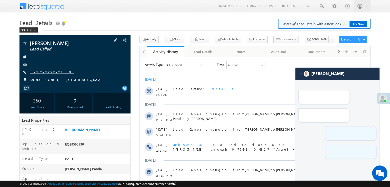
click at [38, 72] on link "+xx-xxxxxxxx10" at bounding box center [52, 72] width 45 height 4
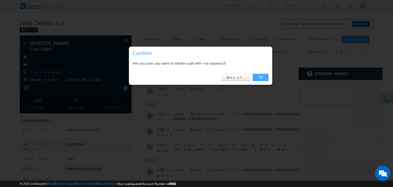
click at [261, 77] on link "OK" at bounding box center [261, 77] width 16 height 7
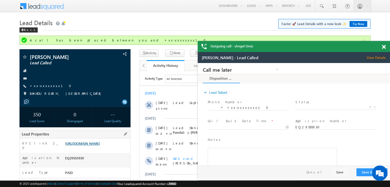
click at [94, 145] on link "https://angelbroking1-pk3em7sa.customui-test.leadsquared.com?leadId=80e37b7a-9e…" at bounding box center [82, 143] width 35 height 4
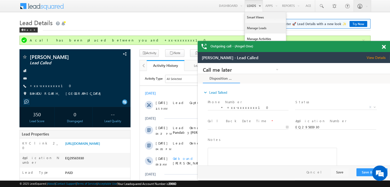
click at [256, 26] on link "Manage Leads" at bounding box center [265, 28] width 41 height 11
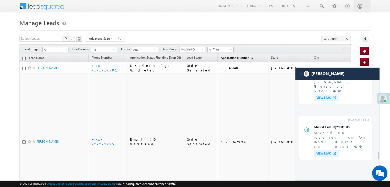
click at [222, 59] on span "Application Number" at bounding box center [234, 58] width 28 height 4
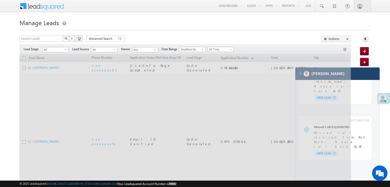
click at [357, 76] on div "[PERSON_NAME]" at bounding box center [337, 74] width 84 height 12
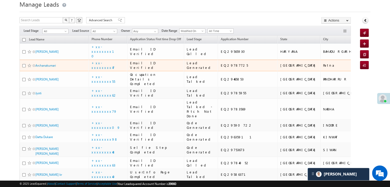
scroll to position [26, 0]
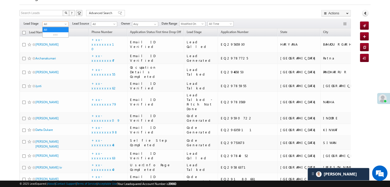
click at [65, 25] on span at bounding box center [66, 25] width 4 height 4
click at [52, 37] on link "Lead Generated" at bounding box center [56, 35] width 26 height 5
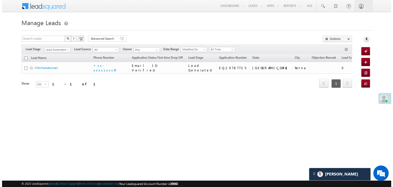
scroll to position [0, 0]
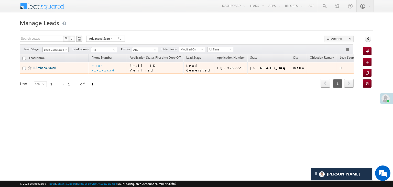
click at [43, 70] on link "Archanakumari" at bounding box center [46, 68] width 20 height 4
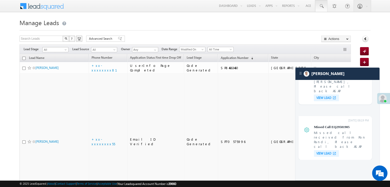
click at [321, 6] on span at bounding box center [320, 6] width 5 height 5
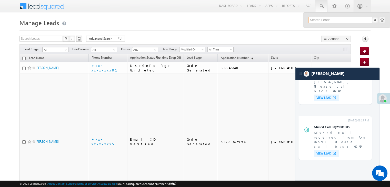
paste input "EQ29506036"
type input "EQ29506036"
click at [317, 28] on div "[PERSON_NAME]" at bounding box center [345, 28] width 69 height 6
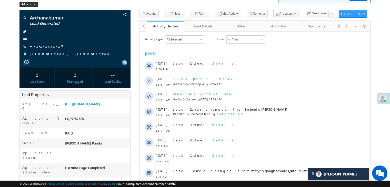
scroll to position [26, 0]
click at [43, 46] on link "+xx-xxxxxxxx47" at bounding box center [47, 46] width 34 height 4
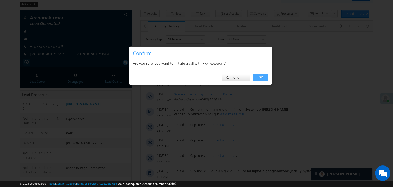
click at [261, 78] on link "OK" at bounding box center [261, 77] width 16 height 7
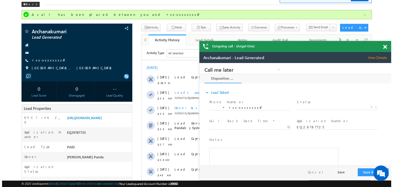
scroll to position [0, 0]
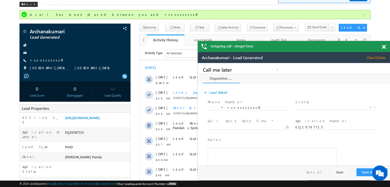
click at [383, 47] on span at bounding box center [383, 47] width 4 height 4
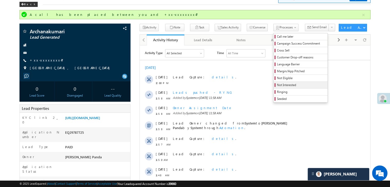
click at [277, 85] on span "Not Interested" at bounding box center [301, 85] width 49 height 5
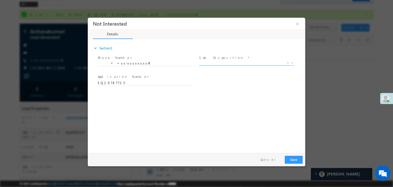
click at [239, 61] on span "X" at bounding box center [247, 62] width 96 height 5
click at [232, 63] on span "X" at bounding box center [247, 62] width 96 height 5
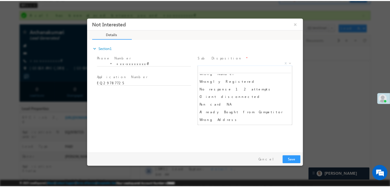
scroll to position [51, 0]
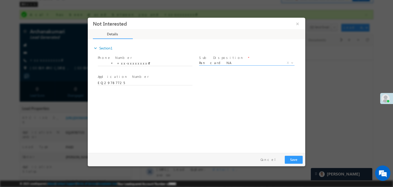
select select "Pan card NA"
click at [293, 161] on button "Save" at bounding box center [294, 160] width 18 height 8
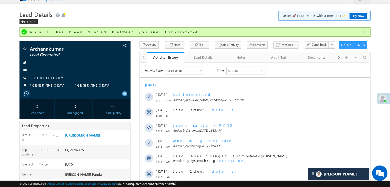
scroll to position [0, 0]
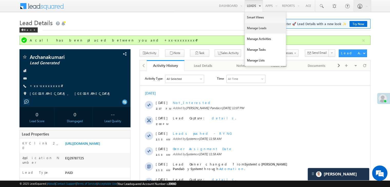
click at [253, 27] on link "Manage Leads" at bounding box center [265, 28] width 41 height 11
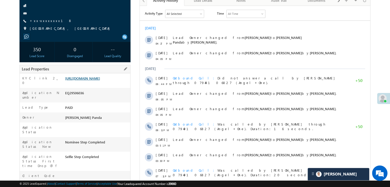
click at [97, 80] on link "[URL][DOMAIN_NAME]" at bounding box center [82, 78] width 35 height 4
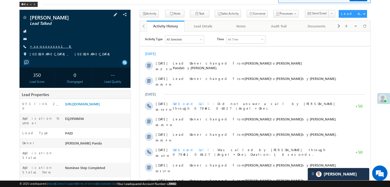
click at [41, 47] on link "+xx-xxxxxxxx18" at bounding box center [51, 46] width 42 height 4
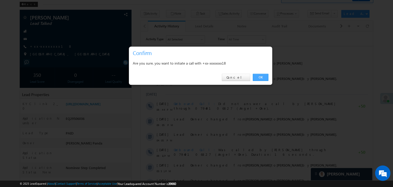
click at [259, 76] on link "OK" at bounding box center [261, 77] width 16 height 7
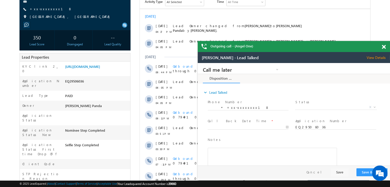
scroll to position [0, 0]
click at [47, 8] on link "+xx-xxxxxxxx18" at bounding box center [51, 9] width 42 height 4
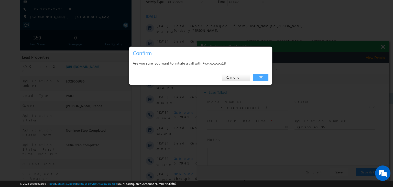
click at [259, 77] on link "OK" at bounding box center [261, 77] width 16 height 7
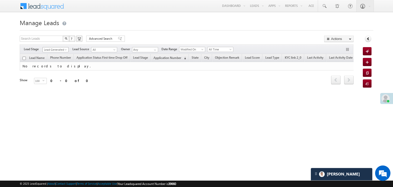
click at [65, 50] on span at bounding box center [66, 51] width 4 height 4
click at [55, 55] on link "All" at bounding box center [56, 55] width 26 height 5
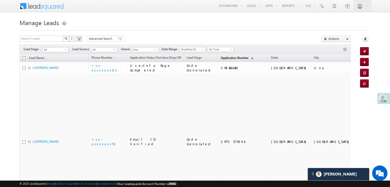
click at [222, 59] on span "Application Number" at bounding box center [234, 58] width 28 height 4
click at [220, 57] on span "Application Number" at bounding box center [234, 58] width 28 height 4
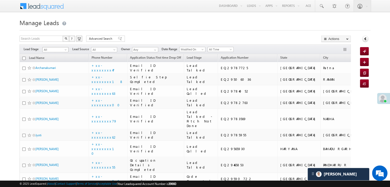
click at [64, 49] on span at bounding box center [66, 51] width 4 height 4
click at [58, 60] on link "Lead Generated" at bounding box center [56, 60] width 26 height 5
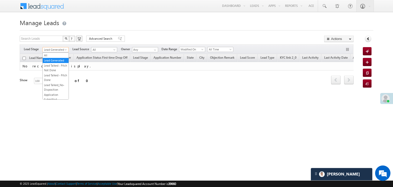
click at [66, 50] on span at bounding box center [66, 51] width 4 height 4
click at [59, 55] on link "All" at bounding box center [56, 55] width 26 height 5
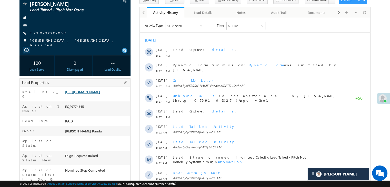
click at [100, 94] on link "[URL][DOMAIN_NAME]" at bounding box center [82, 92] width 35 height 4
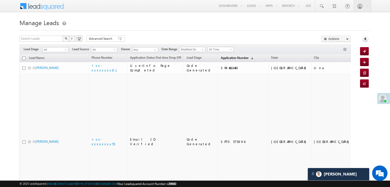
click at [220, 57] on span "Application Number" at bounding box center [234, 58] width 28 height 4
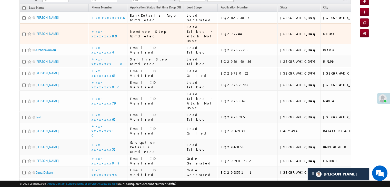
scroll to position [51, 0]
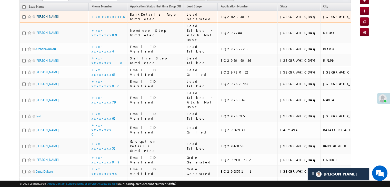
click at [43, 18] on link "[PERSON_NAME]" at bounding box center [46, 17] width 23 height 4
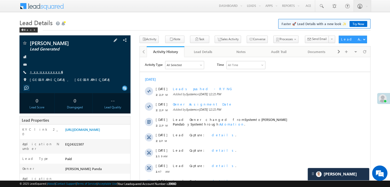
click at [45, 71] on link "+xx-xxxxxxxx45" at bounding box center [46, 72] width 33 height 4
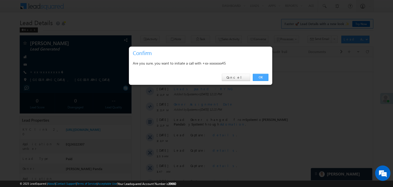
drag, startPoint x: 262, startPoint y: 76, endPoint x: 110, endPoint y: 16, distance: 163.5
click at [262, 76] on link "OK" at bounding box center [261, 77] width 16 height 7
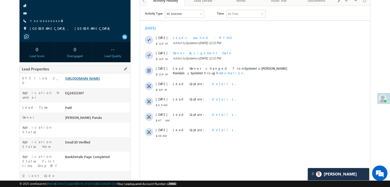
scroll to position [65, 0]
click at [98, 81] on link "[URL][DOMAIN_NAME]" at bounding box center [82, 78] width 35 height 4
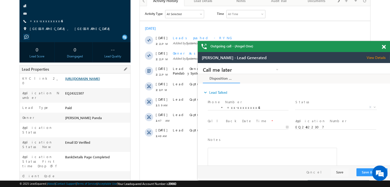
scroll to position [0, 0]
click at [384, 48] on span at bounding box center [383, 47] width 4 height 4
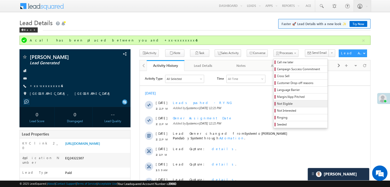
click at [277, 104] on span "Not Eligible" at bounding box center [301, 103] width 49 height 5
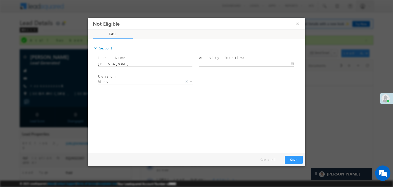
type input "09/30/25 12:26 PM"
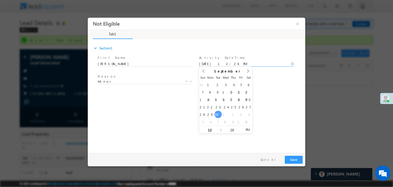
click at [232, 62] on input "09/30/25 12:26 PM" at bounding box center [246, 63] width 95 height 5
click at [268, 86] on div "Reason * Minor Existing Client Out of India DRA - FDS Termination DRA - Already…" at bounding box center [201, 82] width 209 height 19
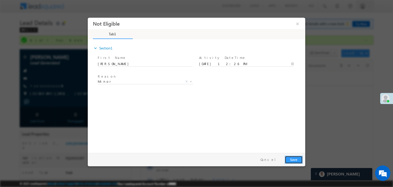
click at [293, 159] on button "Save" at bounding box center [294, 160] width 18 height 8
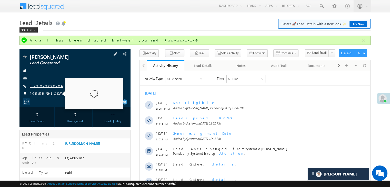
click at [43, 84] on link "+xx-xxxxxxxx45" at bounding box center [46, 85] width 33 height 4
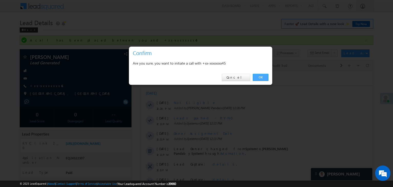
click at [261, 79] on link "OK" at bounding box center [261, 77] width 16 height 7
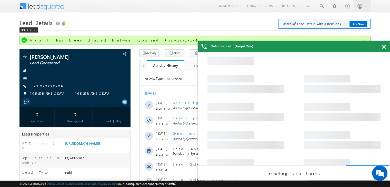
click at [385, 46] on span at bounding box center [383, 47] width 4 height 4
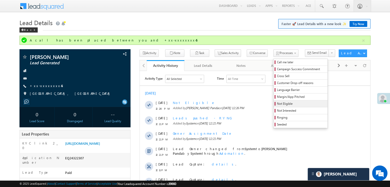
click at [281, 103] on span "Not Eligible" at bounding box center [301, 103] width 49 height 5
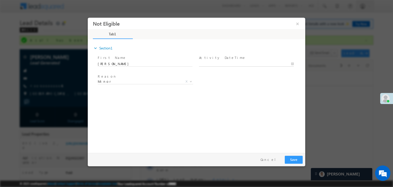
type input "09/30/25 12:26 PM"
click at [244, 64] on input "09/30/25 12:26 PM" at bounding box center [246, 63] width 95 height 5
click at [273, 82] on div "Reason * Minor Existing Client Out of India DRA - FDS Termination DRA - Already…" at bounding box center [201, 82] width 209 height 19
click at [295, 158] on button "Save" at bounding box center [294, 160] width 18 height 8
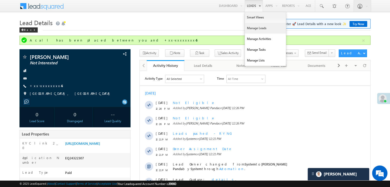
click at [249, 28] on link "Manage Leads" at bounding box center [265, 28] width 41 height 11
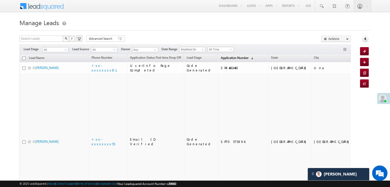
click at [220, 58] on span "Application Number" at bounding box center [234, 58] width 28 height 4
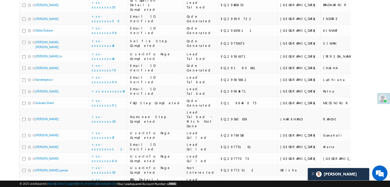
scroll to position [205, 0]
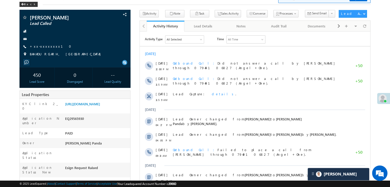
scroll to position [51, 0]
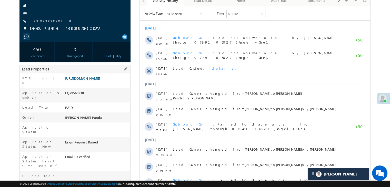
click at [98, 80] on link "https://angelbroking1-pk3em7sa.customui-test.leadsquared.com?leadId=80e37b7a-9e…" at bounding box center [82, 78] width 35 height 4
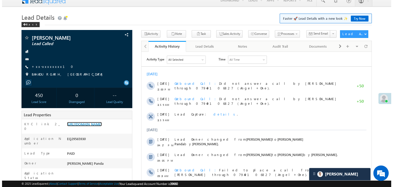
scroll to position [0, 0]
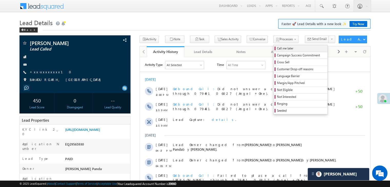
click at [280, 49] on span "Call me later" at bounding box center [301, 48] width 49 height 5
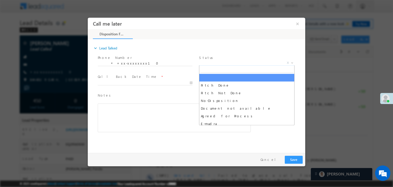
click at [254, 61] on span "X" at bounding box center [247, 62] width 96 height 5
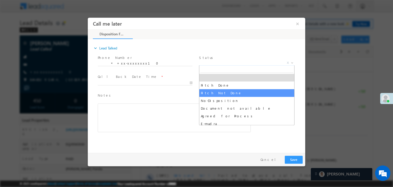
select select "Pitch Not Done"
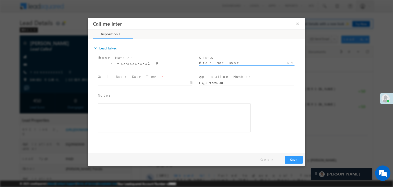
type input "09/30/25 12:31 PM"
click at [167, 81] on input "09/30/25 12:31 PM" at bounding box center [145, 82] width 95 height 5
click at [291, 158] on button "Save" at bounding box center [294, 160] width 18 height 8
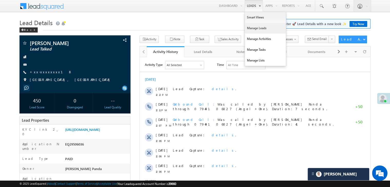
click at [257, 26] on link "Manage Leads" at bounding box center [265, 28] width 41 height 11
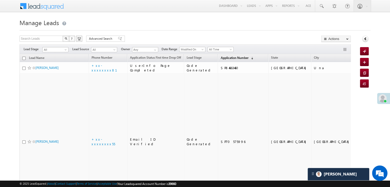
click at [220, 58] on span "Application Number" at bounding box center [234, 58] width 28 height 4
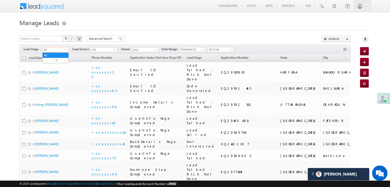
click at [66, 51] on span at bounding box center [66, 51] width 4 height 4
click at [58, 62] on link "Lead Generated" at bounding box center [56, 60] width 26 height 5
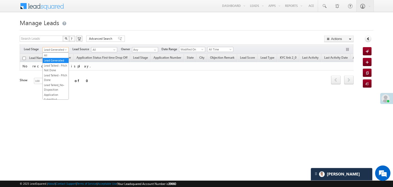
click at [66, 49] on span at bounding box center [66, 51] width 4 height 4
click at [55, 56] on link "All" at bounding box center [56, 55] width 26 height 5
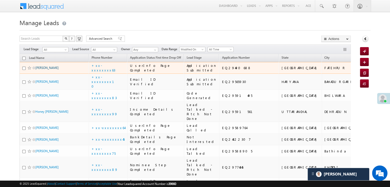
click at [51, 70] on link "Manoj kumar" at bounding box center [46, 68] width 23 height 4
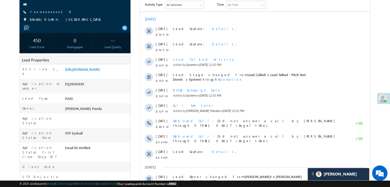
scroll to position [77, 0]
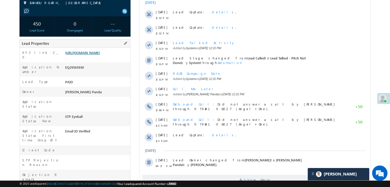
click at [99, 55] on link "[URL][DOMAIN_NAME]" at bounding box center [82, 52] width 35 height 4
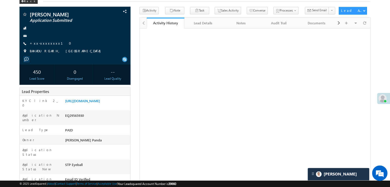
scroll to position [26, 0]
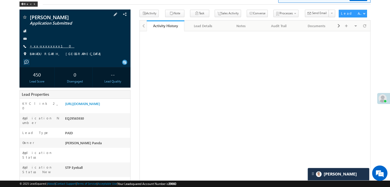
click at [45, 47] on link "+xx-xxxxxxxx10" at bounding box center [52, 46] width 45 height 4
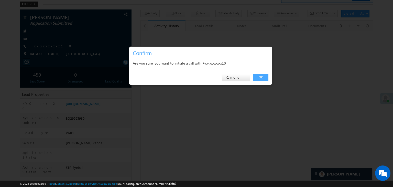
click at [262, 78] on link "OK" at bounding box center [261, 77] width 16 height 7
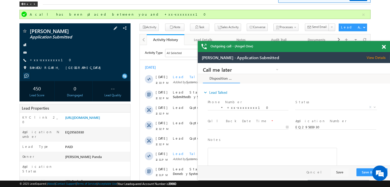
scroll to position [0, 0]
click at [41, 61] on link "+xx-xxxxxxxx10" at bounding box center [52, 60] width 45 height 4
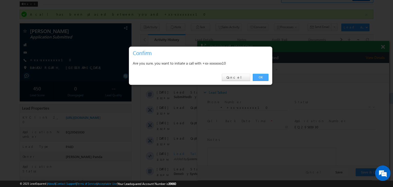
click at [261, 77] on link "OK" at bounding box center [261, 77] width 16 height 7
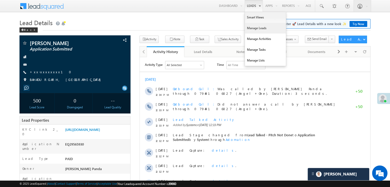
click at [248, 28] on link "Manage Leads" at bounding box center [265, 28] width 41 height 11
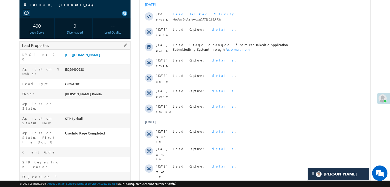
scroll to position [77, 0]
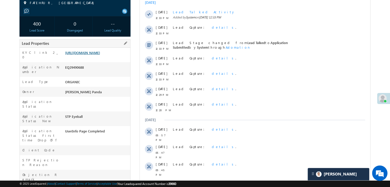
click at [100, 55] on link "https://angelbroking1-pk3em7sa.customui-test.leadsquared.com?leadId=c0a59187-e2…" at bounding box center [82, 52] width 35 height 4
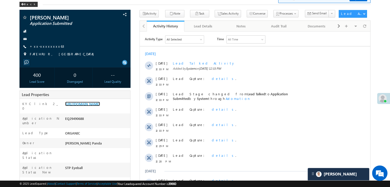
scroll to position [179, 0]
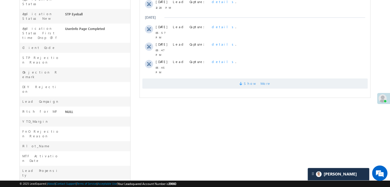
click at [257, 80] on span "Show More" at bounding box center [257, 83] width 27 height 10
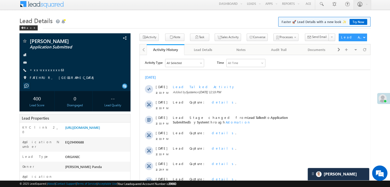
scroll to position [0, 0]
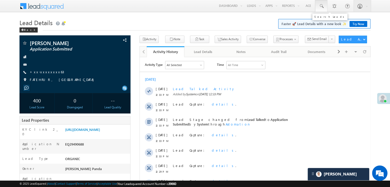
click at [322, 7] on span at bounding box center [320, 6] width 5 height 5
paste input "EQ29030181"
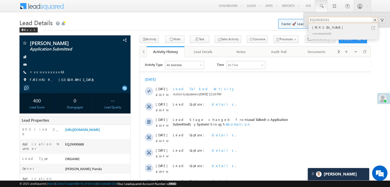
type input "EQ29030181"
click at [323, 29] on div "[PERSON_NAME]" at bounding box center [345, 28] width 69 height 6
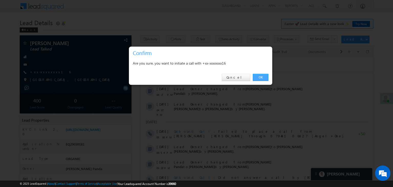
click at [261, 77] on link "OK" at bounding box center [261, 77] width 16 height 7
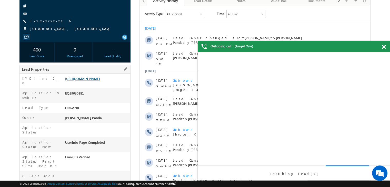
click at [98, 81] on link "[URL][DOMAIN_NAME]" at bounding box center [82, 78] width 35 height 4
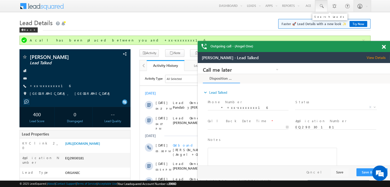
click at [322, 6] on span at bounding box center [320, 6] width 5 height 5
paste input "EQ29153478"
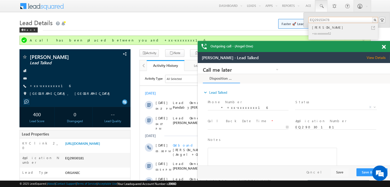
type input "EQ29153478"
click at [325, 29] on div "Vikki Kumar" at bounding box center [345, 28] width 69 height 6
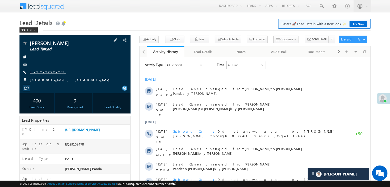
click at [47, 72] on link "+xx-xxxxxxxx52" at bounding box center [48, 72] width 36 height 4
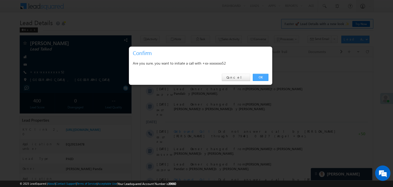
click at [258, 77] on link "OK" at bounding box center [261, 77] width 16 height 7
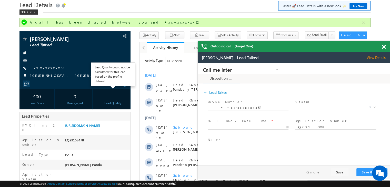
scroll to position [14, 0]
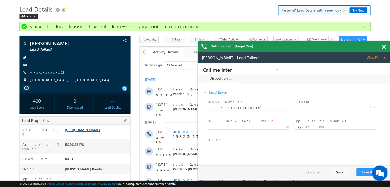
click at [100, 132] on link "https://angelbroking1-pk3em7sa.customui-test.leadsquared.com?leadId=9623ee25-36…" at bounding box center [82, 130] width 35 height 4
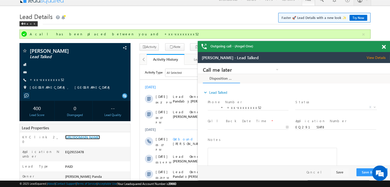
scroll to position [0, 0]
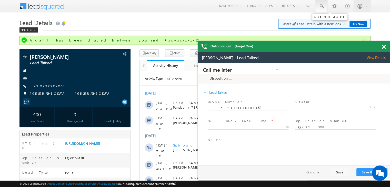
click at [321, 6] on span at bounding box center [320, 6] width 5 height 5
paste input "EQ29126695"
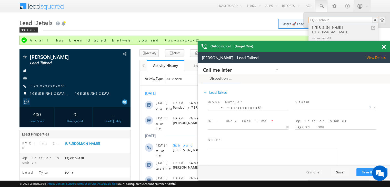
type input "EQ29126695"
click at [332, 27] on div "KAMLESH LIKHMARAM MALI" at bounding box center [345, 30] width 69 height 10
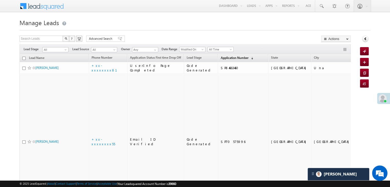
click at [222, 56] on span "Application Number" at bounding box center [234, 58] width 28 height 4
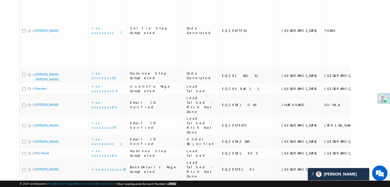
scroll to position [512, 0]
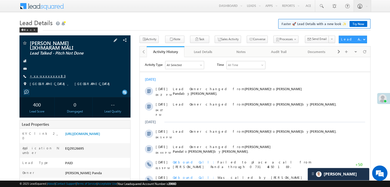
click at [45, 74] on link "+xx-xxxxxxxx83" at bounding box center [48, 76] width 36 height 4
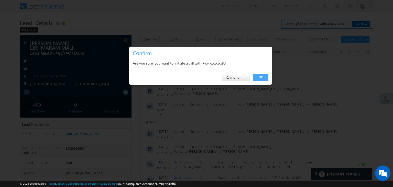
drag, startPoint x: 259, startPoint y: 79, endPoint x: 112, endPoint y: 20, distance: 158.6
click at [259, 79] on link "OK" at bounding box center [261, 77] width 16 height 7
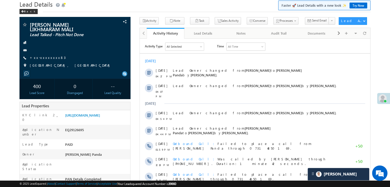
scroll to position [51, 0]
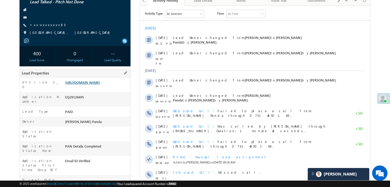
click at [90, 85] on link "[URL][DOMAIN_NAME]" at bounding box center [82, 82] width 35 height 4
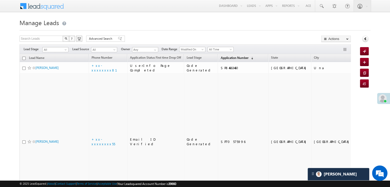
click at [221, 56] on span "Application Number" at bounding box center [234, 58] width 28 height 4
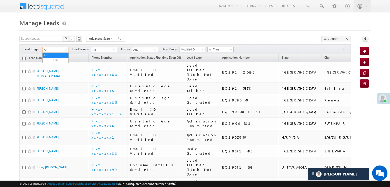
click at [64, 50] on span at bounding box center [66, 51] width 4 height 4
click at [48, 54] on link "All" at bounding box center [56, 55] width 26 height 5
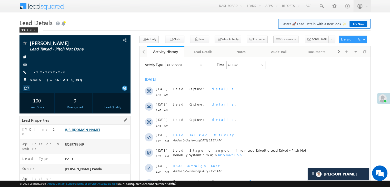
click at [99, 131] on link "[URL][DOMAIN_NAME]" at bounding box center [82, 129] width 35 height 4
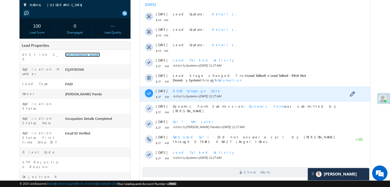
scroll to position [77, 0]
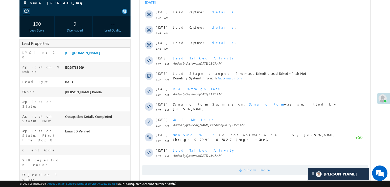
click at [259, 171] on span "Show More" at bounding box center [257, 170] width 27 height 10
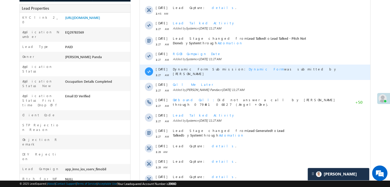
scroll to position [179, 0]
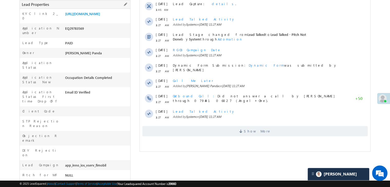
scroll to position [102, 0]
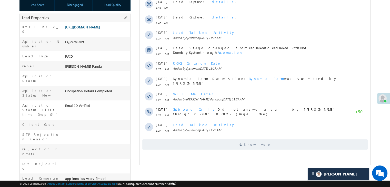
click at [91, 29] on link "[URL][DOMAIN_NAME]" at bounding box center [82, 27] width 35 height 4
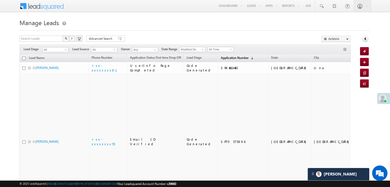
click at [223, 58] on span "Application Number" at bounding box center [234, 58] width 28 height 4
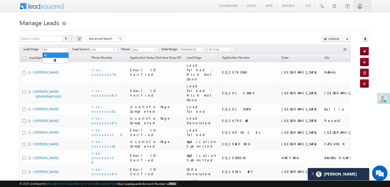
click at [66, 51] on span at bounding box center [66, 51] width 4 height 4
click at [61, 58] on link "Lead Generated" at bounding box center [56, 60] width 26 height 5
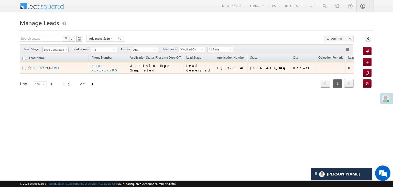
click at [44, 70] on link "Rajesh Kumar" at bounding box center [47, 68] width 23 height 4
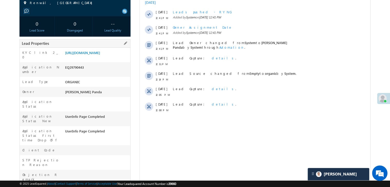
scroll to position [26, 0]
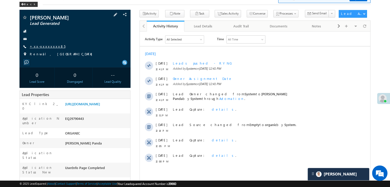
click at [43, 47] on link "+xx-xxxxxxxx85" at bounding box center [48, 46] width 36 height 4
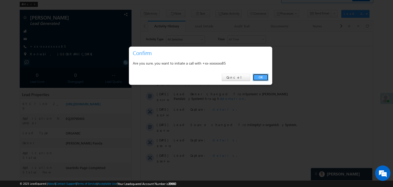
click at [260, 77] on link "OK" at bounding box center [261, 77] width 16 height 7
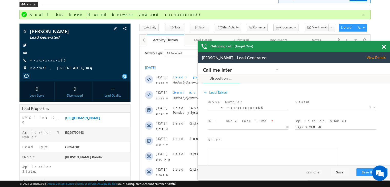
scroll to position [0, 0]
click at [42, 59] on link "+xx-xxxxxxxx85" at bounding box center [48, 60] width 36 height 4
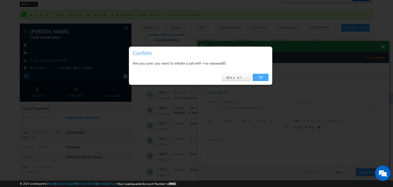
click at [260, 77] on link "OK" at bounding box center [261, 77] width 16 height 7
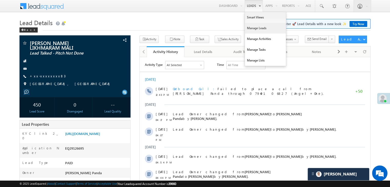
click at [252, 27] on link "Manage Leads" at bounding box center [265, 28] width 41 height 11
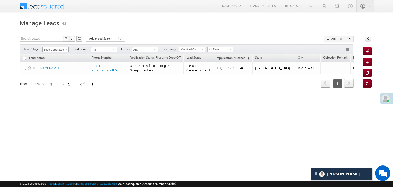
click at [66, 51] on span at bounding box center [66, 51] width 4 height 4
click at [54, 55] on link "All" at bounding box center [56, 55] width 26 height 5
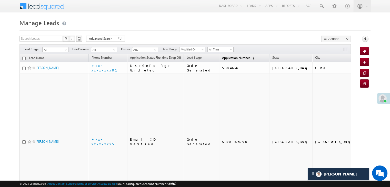
click at [232, 59] on span "Application Number" at bounding box center [236, 58] width 28 height 4
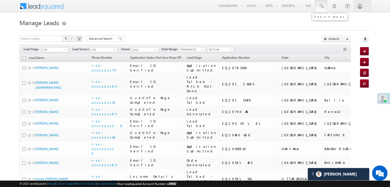
click at [320, 4] on span at bounding box center [320, 6] width 5 height 5
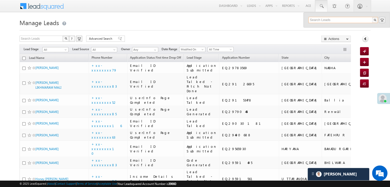
paste input "EQ29572063"
type input "EQ29572063"
click at [319, 27] on div "AAYUSH KAKODIYA" at bounding box center [345, 28] width 69 height 6
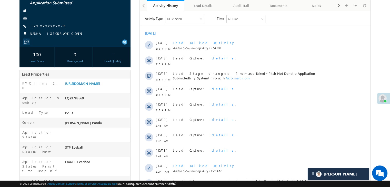
scroll to position [26, 0]
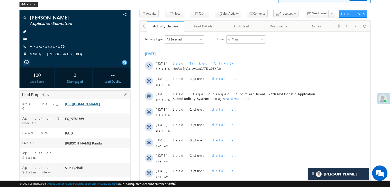
click at [92, 106] on link "[URL][DOMAIN_NAME]" at bounding box center [82, 104] width 35 height 4
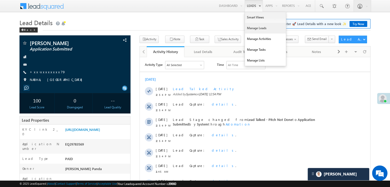
click at [256, 28] on link "Manage Leads" at bounding box center [265, 28] width 41 height 11
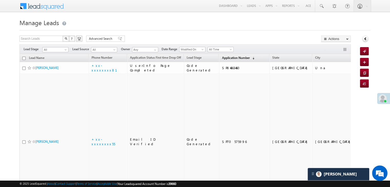
click at [228, 57] on span "Application Number" at bounding box center [236, 58] width 28 height 4
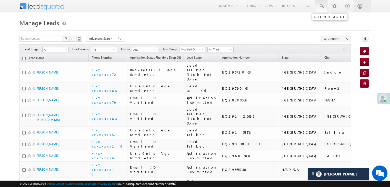
click at [323, 6] on span at bounding box center [320, 6] width 5 height 5
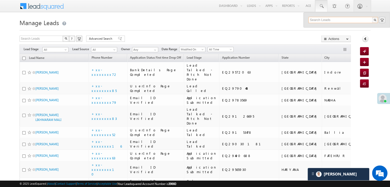
paste input "EQ29612247"
type input "EQ29612247"
click at [320, 28] on div "[PERSON_NAME]" at bounding box center [345, 28] width 69 height 6
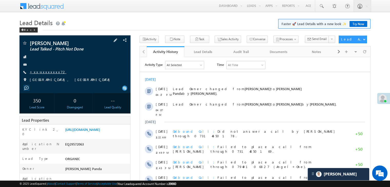
click at [46, 73] on link "+xx-xxxxxxxx72" at bounding box center [48, 72] width 37 height 4
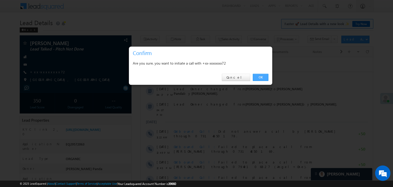
click at [261, 79] on link "OK" at bounding box center [261, 77] width 16 height 7
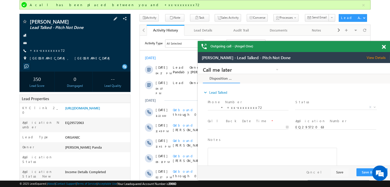
scroll to position [77, 0]
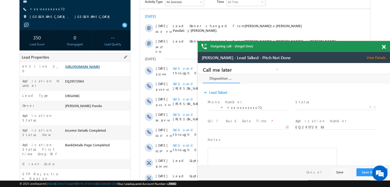
click at [95, 69] on link "[URL][DOMAIN_NAME]" at bounding box center [82, 66] width 35 height 4
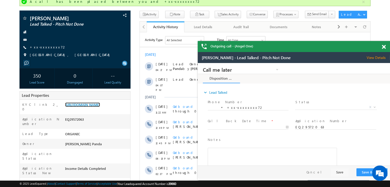
scroll to position [0, 0]
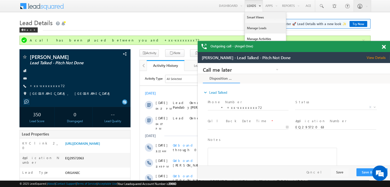
click at [250, 26] on link "Manage Leads" at bounding box center [265, 28] width 41 height 11
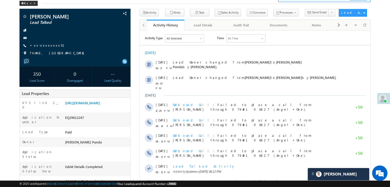
scroll to position [26, 0]
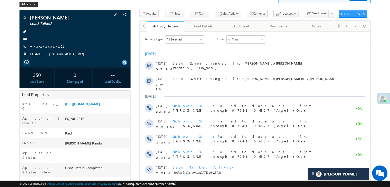
click at [42, 47] on link "+xx-xxxxxxxx51" at bounding box center [50, 46] width 41 height 4
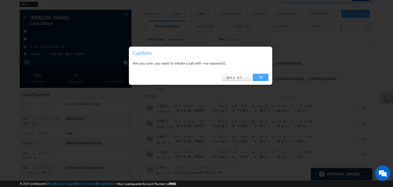
click at [262, 76] on link "OK" at bounding box center [261, 77] width 16 height 7
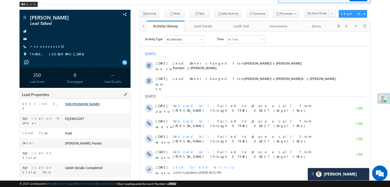
click at [100, 106] on link "https://angelbroking1-pk3em7sa.customui-test.leadsquared.com?leadId=e669e0dd-cb…" at bounding box center [82, 104] width 35 height 4
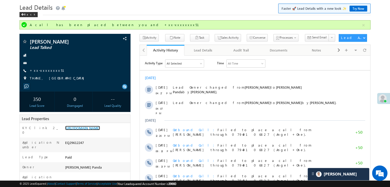
scroll to position [0, 0]
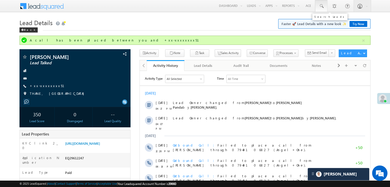
click at [323, 5] on span at bounding box center [320, 6] width 5 height 5
paste input "EQ29212776"
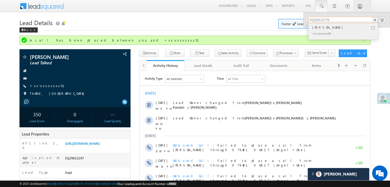
type input "EQ29212776"
click at [318, 28] on div "ADITYA JADHAV" at bounding box center [345, 28] width 69 height 6
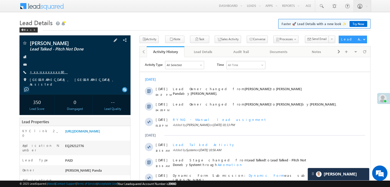
click at [42, 71] on link "+xx-xxxxxxxx60" at bounding box center [49, 72] width 38 height 4
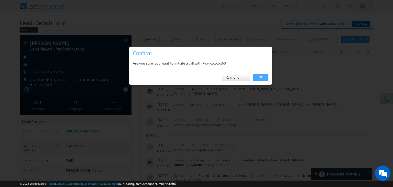
drag, startPoint x: 261, startPoint y: 76, endPoint x: 70, endPoint y: 21, distance: 199.4
click at [261, 76] on link "OK" at bounding box center [261, 77] width 16 height 7
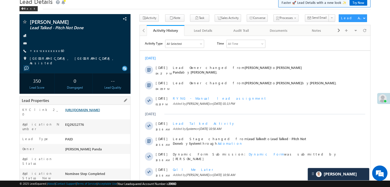
scroll to position [51, 0]
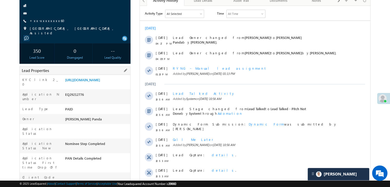
click at [89, 97] on div "EQ29212776" at bounding box center [97, 95] width 66 height 7
click at [97, 78] on link "[URL][DOMAIN_NAME]" at bounding box center [82, 80] width 35 height 4
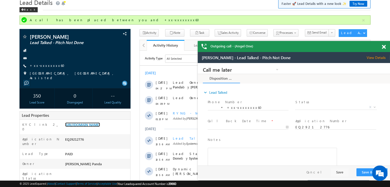
scroll to position [0, 0]
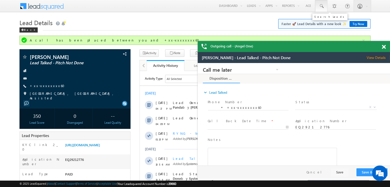
click at [321, 6] on span at bounding box center [320, 6] width 5 height 5
paste input "EQ29458120"
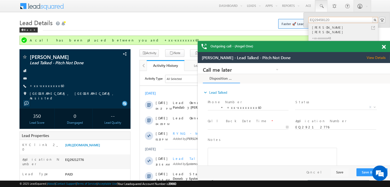
type input "EQ29458120"
click at [319, 29] on div "Jay Singh diwakar" at bounding box center [345, 30] width 69 height 10
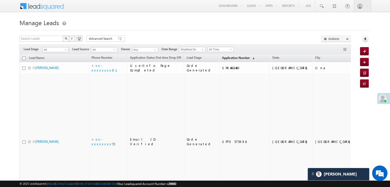
click at [222, 60] on span "Application Number" at bounding box center [236, 58] width 28 height 4
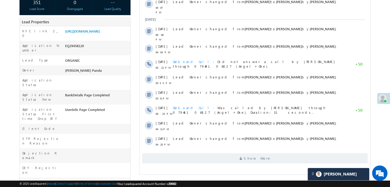
scroll to position [26, 0]
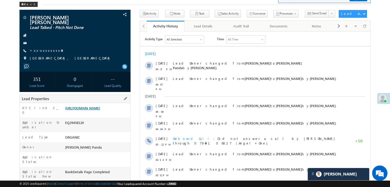
click at [98, 110] on link "[URL][DOMAIN_NAME]" at bounding box center [82, 108] width 35 height 4
click at [45, 48] on link "+xx-xxxxxxxx48" at bounding box center [47, 50] width 35 height 4
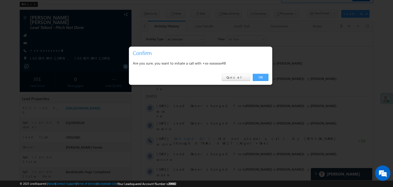
click at [262, 77] on link "OK" at bounding box center [261, 77] width 16 height 7
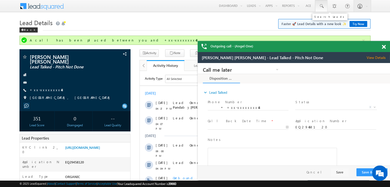
click at [323, 5] on span at bounding box center [320, 6] width 5 height 5
paste input "EQ29471048"
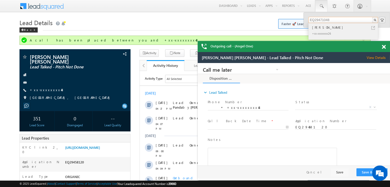
type input "EQ29471048"
click at [316, 27] on div "Gita devi" at bounding box center [345, 28] width 69 height 6
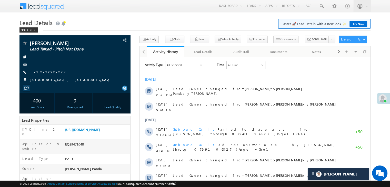
click at [42, 70] on link "+xx-xxxxxxxx26" at bounding box center [48, 72] width 36 height 4
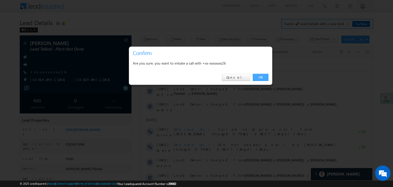
click at [259, 78] on link "OK" at bounding box center [261, 77] width 16 height 7
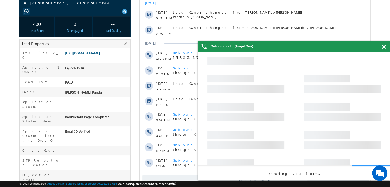
click at [100, 55] on link "[URL][DOMAIN_NAME]" at bounding box center [82, 53] width 35 height 4
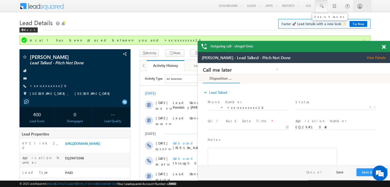
click at [320, 6] on span at bounding box center [320, 6] width 5 height 5
paste input "EQ29532126"
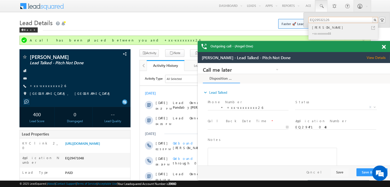
type input "EQ29532126"
click at [323, 29] on div "[PERSON_NAME]" at bounding box center [345, 28] width 69 height 6
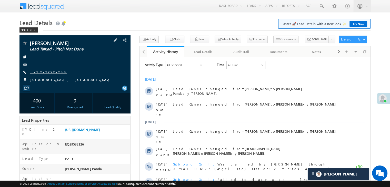
click at [45, 72] on link "+xx-xxxxxxxx88" at bounding box center [48, 72] width 37 height 4
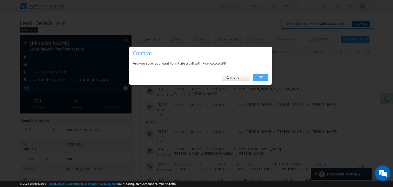
drag, startPoint x: 260, startPoint y: 77, endPoint x: 107, endPoint y: 23, distance: 162.4
click at [260, 77] on link "OK" at bounding box center [261, 77] width 16 height 7
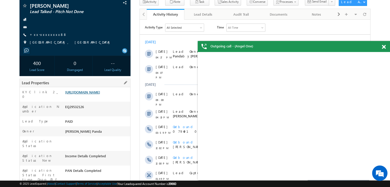
scroll to position [65, 0]
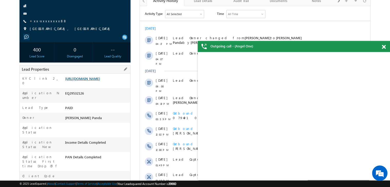
click at [99, 81] on link "https://angelbroking1-pk3em7sa.customui-test.leadsquared.com?leadId=470c6062-cb…" at bounding box center [82, 78] width 35 height 4
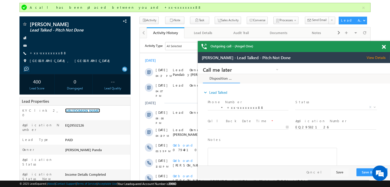
scroll to position [0, 0]
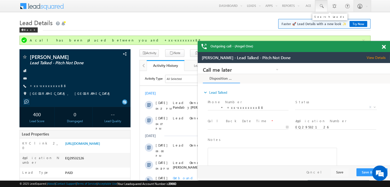
click at [320, 7] on span at bounding box center [320, 6] width 5 height 5
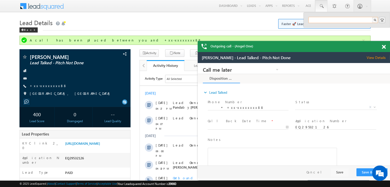
click at [324, 20] on input "text" at bounding box center [342, 20] width 69 height 6
paste input "EQ29340946"
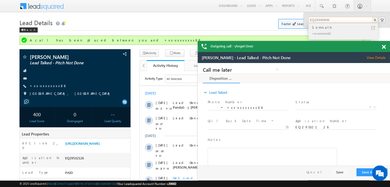
type input "EQ29340946"
click at [317, 29] on div "Somnath" at bounding box center [345, 28] width 69 height 6
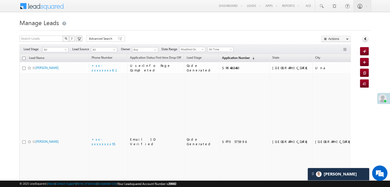
click at [222, 58] on span "Application Number" at bounding box center [236, 58] width 28 height 4
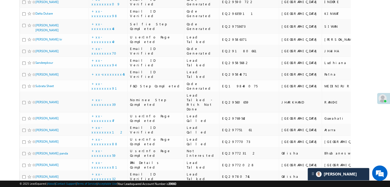
scroll to position [538, 0]
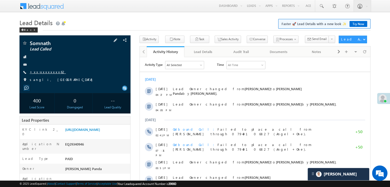
click at [39, 72] on link "+xx-xxxxxxxx62" at bounding box center [48, 72] width 36 height 4
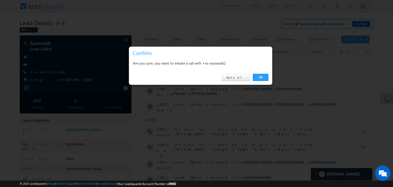
click at [262, 78] on link "OK" at bounding box center [261, 77] width 16 height 7
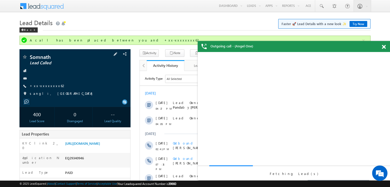
scroll to position [51, 0]
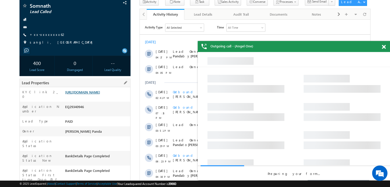
click at [97, 94] on link "https://angelbroking1-pk3em7sa.customui-test.leadsquared.com?leadId=fb0e23ed-08…" at bounding box center [82, 92] width 35 height 4
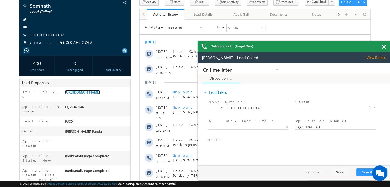
scroll to position [0, 0]
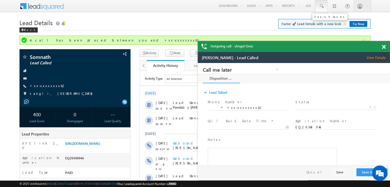
click at [322, 7] on span at bounding box center [320, 6] width 5 height 5
paste input "EQ29526537"
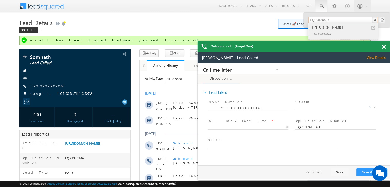
type input "EQ29526537"
click at [317, 28] on div "[PERSON_NAME]" at bounding box center [345, 28] width 69 height 6
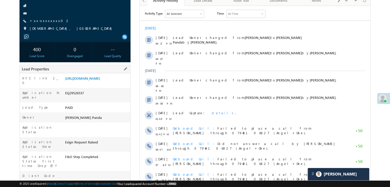
scroll to position [51, 0]
click at [95, 80] on link "[URL][DOMAIN_NAME]" at bounding box center [82, 78] width 35 height 4
click at [46, 22] on link "+xx-xxxxxxxx02" at bounding box center [50, 20] width 40 height 4
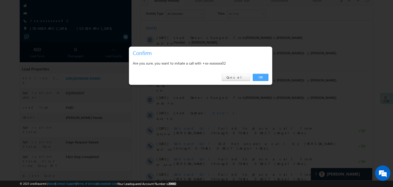
drag, startPoint x: 261, startPoint y: 76, endPoint x: 121, endPoint y: 70, distance: 139.7
click at [261, 76] on link "OK" at bounding box center [261, 77] width 16 height 7
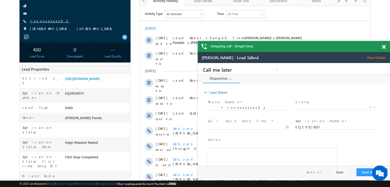
click at [47, 21] on link "+xx-xxxxxxxx02" at bounding box center [50, 21] width 40 height 4
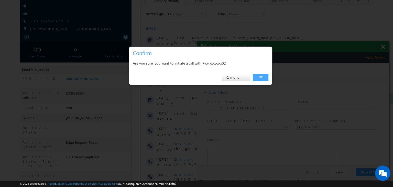
drag, startPoint x: 261, startPoint y: 75, endPoint x: 58, endPoint y: 4, distance: 215.3
click at [261, 75] on link "OK" at bounding box center [261, 77] width 16 height 7
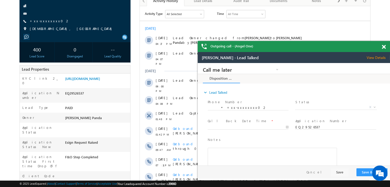
click at [383, 48] on span at bounding box center [383, 47] width 4 height 4
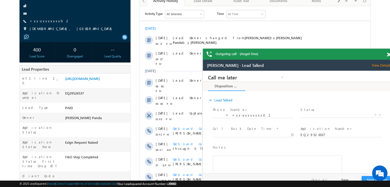
click at [388, 54] on span at bounding box center [388, 55] width 4 height 4
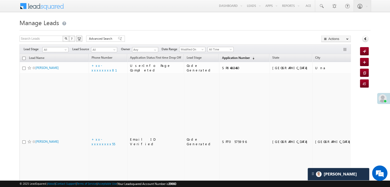
click at [222, 59] on span "Application Number" at bounding box center [236, 58] width 28 height 4
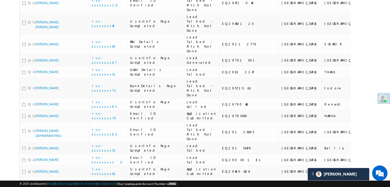
scroll to position [154, 0]
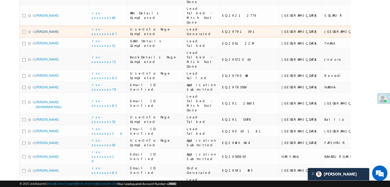
click at [43, 34] on link "vijay kumar" at bounding box center [46, 32] width 23 height 4
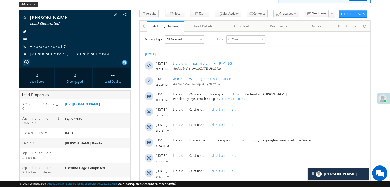
scroll to position [26, 0]
click at [37, 47] on link "+xx-xxxxxxxx87" at bounding box center [48, 46] width 36 height 4
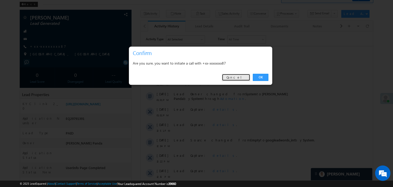
click at [244, 79] on link "Cancel" at bounding box center [236, 77] width 28 height 7
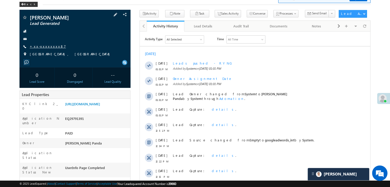
click at [48, 46] on link "+xx-xxxxxxxx87" at bounding box center [48, 46] width 36 height 4
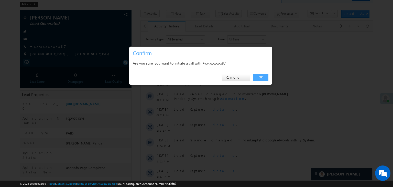
click at [264, 76] on link "OK" at bounding box center [261, 77] width 16 height 7
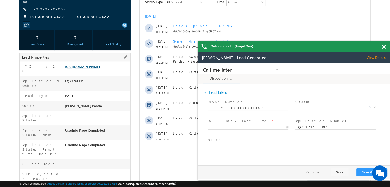
scroll to position [0, 0]
click at [43, 10] on link "+xx-xxxxxxxx87" at bounding box center [48, 9] width 36 height 4
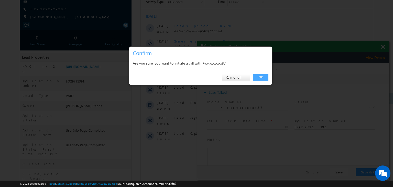
click at [261, 77] on link "OK" at bounding box center [261, 77] width 16 height 7
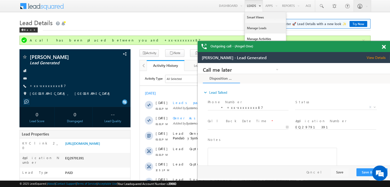
click at [250, 30] on link "Manage Leads" at bounding box center [265, 28] width 41 height 11
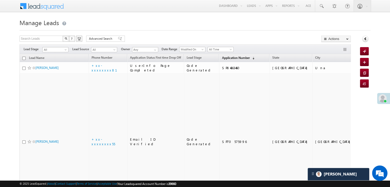
click at [225, 57] on span "Application Number" at bounding box center [236, 58] width 28 height 4
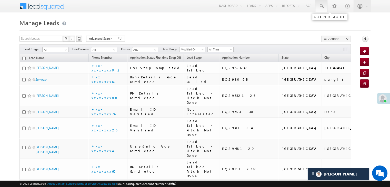
click at [320, 6] on span at bounding box center [320, 6] width 5 height 5
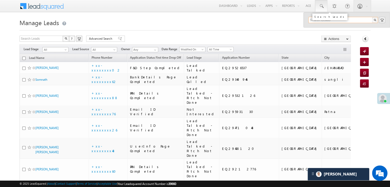
paste input "EQ29375553"
type input "EQ29375553"
click at [317, 29] on div "Chandan yadav" at bounding box center [345, 28] width 69 height 6
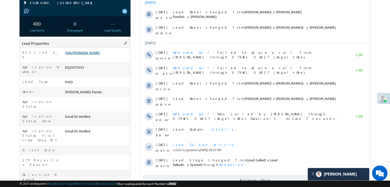
click at [98, 55] on link "[URL][DOMAIN_NAME]" at bounding box center [82, 52] width 35 height 4
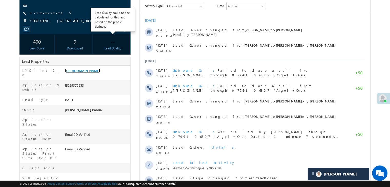
scroll to position [51, 0]
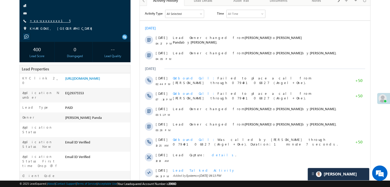
click at [43, 22] on link "+xx-xxxxxxxx15" at bounding box center [50, 20] width 41 height 4
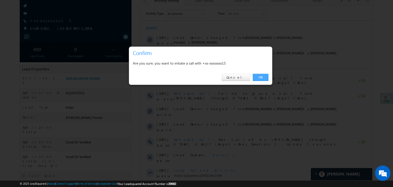
click at [261, 76] on link "OK" at bounding box center [261, 77] width 16 height 7
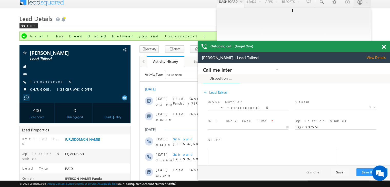
scroll to position [0, 0]
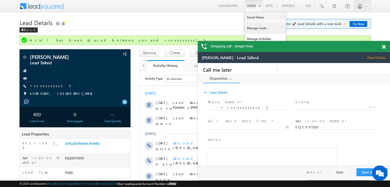
click at [254, 30] on link "Manage Leads" at bounding box center [265, 28] width 41 height 11
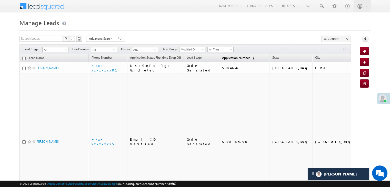
click at [222, 59] on span "Application Number" at bounding box center [236, 58] width 28 height 4
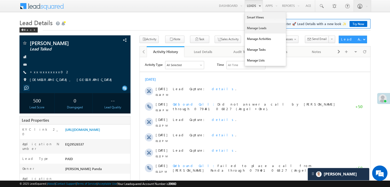
click at [251, 29] on link "Manage Leads" at bounding box center [265, 28] width 41 height 11
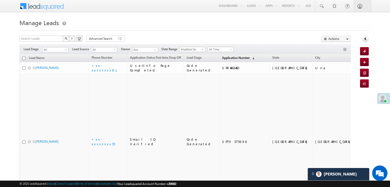
click at [224, 58] on span "Application Number" at bounding box center [236, 58] width 28 height 4
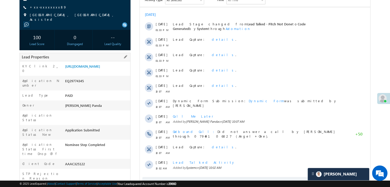
scroll to position [39, 0]
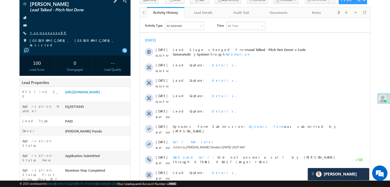
click at [45, 32] on link "+xx-xxxxxxxx89" at bounding box center [48, 32] width 37 height 4
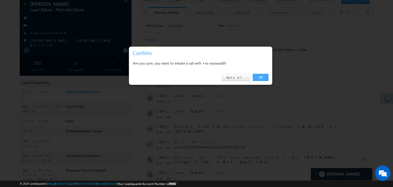
click at [261, 77] on link "OK" at bounding box center [261, 77] width 16 height 7
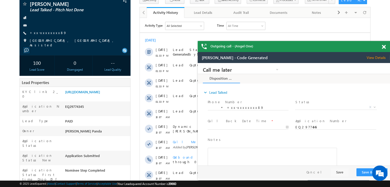
scroll to position [0, 0]
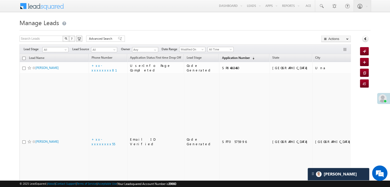
click at [222, 59] on span "Application Number" at bounding box center [236, 58] width 28 height 4
click at [222, 56] on span "Application Number" at bounding box center [236, 58] width 28 height 4
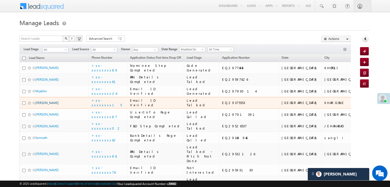
click at [43, 105] on link "[PERSON_NAME]" at bounding box center [46, 103] width 23 height 4
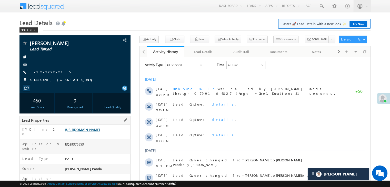
click at [96, 132] on link "[URL][DOMAIN_NAME]" at bounding box center [82, 129] width 35 height 4
click at [42, 73] on link "+xx-xxxxxxxx15" at bounding box center [50, 72] width 41 height 4
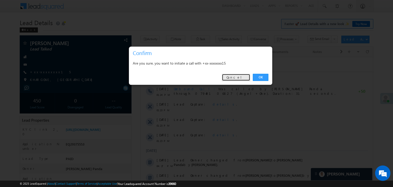
click at [237, 77] on link "Cancel" at bounding box center [236, 77] width 28 height 7
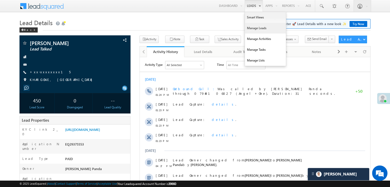
click at [252, 28] on link "Manage Leads" at bounding box center [265, 28] width 41 height 11
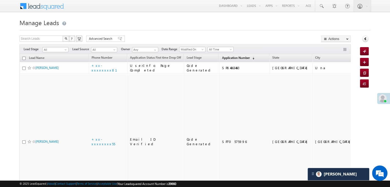
click at [229, 57] on span "Application Number" at bounding box center [236, 58] width 28 height 4
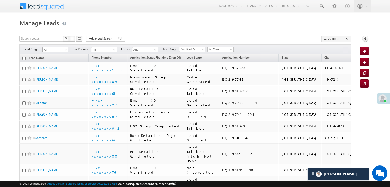
click at [64, 50] on span at bounding box center [66, 51] width 4 height 4
click at [56, 60] on link "Lead Generated" at bounding box center [56, 60] width 26 height 5
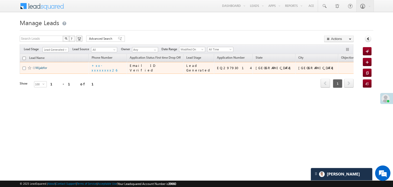
click at [41, 70] on link "Mijabfor" at bounding box center [42, 68] width 12 height 4
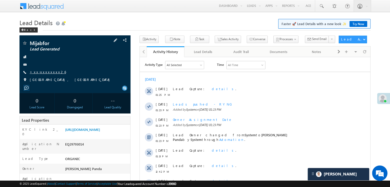
click at [42, 73] on link "+xx-xxxxxxxx26" at bounding box center [48, 72] width 36 height 4
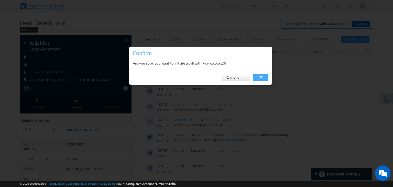
click at [260, 79] on link "OK" at bounding box center [261, 77] width 16 height 7
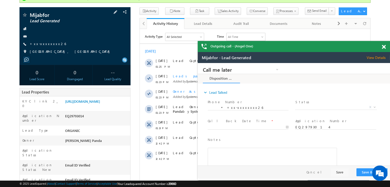
scroll to position [39, 0]
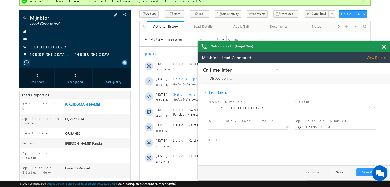
click at [47, 46] on link "+xx-xxxxxxxx26" at bounding box center [48, 46] width 36 height 4
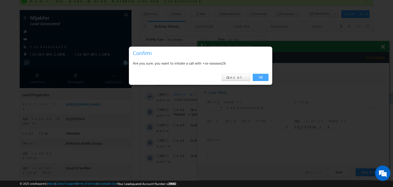
click at [261, 78] on link "OK" at bounding box center [261, 77] width 16 height 7
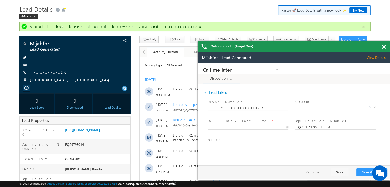
scroll to position [0, 0]
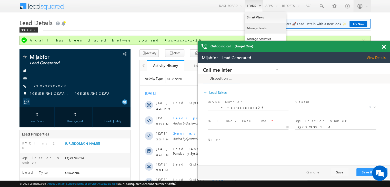
click at [250, 28] on link "Manage Leads" at bounding box center [265, 28] width 41 height 11
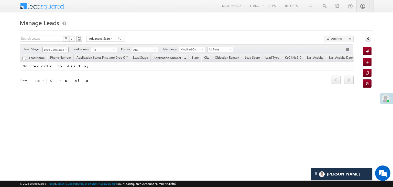
click at [64, 50] on span at bounding box center [66, 51] width 4 height 4
click at [50, 55] on link "All" at bounding box center [56, 55] width 26 height 5
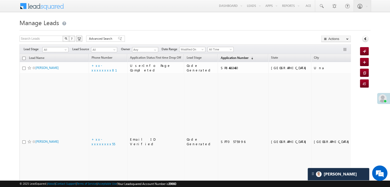
click at [223, 59] on span "Application Number" at bounding box center [234, 58] width 28 height 4
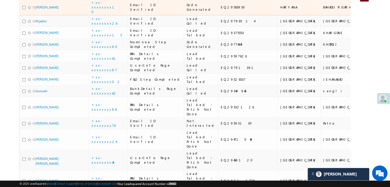
scroll to position [102, 0]
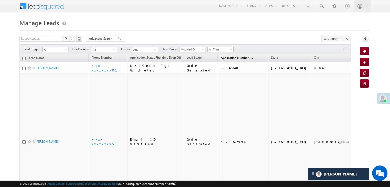
click at [227, 57] on span "Application Number" at bounding box center [234, 58] width 28 height 4
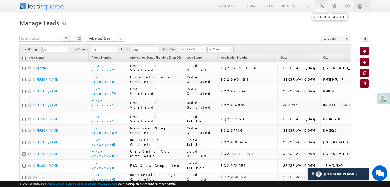
click at [317, 7] on link at bounding box center [321, 6] width 12 height 12
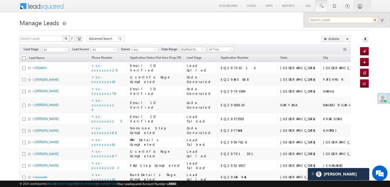
paste input "EQ25391161"
type input "EQ25391161"
click at [317, 28] on div "[PERSON_NAME]" at bounding box center [345, 28] width 69 height 6
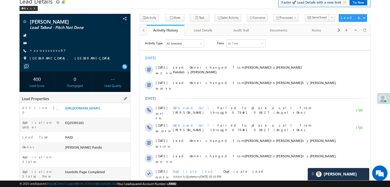
scroll to position [51, 0]
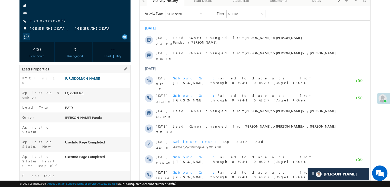
click at [100, 80] on link "[URL][DOMAIN_NAME]" at bounding box center [82, 78] width 35 height 4
click at [42, 20] on link "+xx-xxxxxxxx97" at bounding box center [48, 20] width 36 height 4
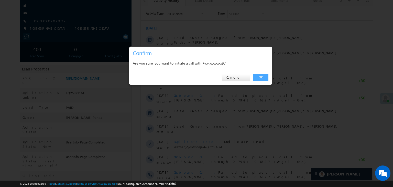
click at [260, 77] on link "OK" at bounding box center [261, 77] width 16 height 7
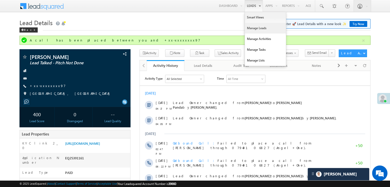
click at [251, 29] on link "Manage Leads" at bounding box center [265, 28] width 41 height 11
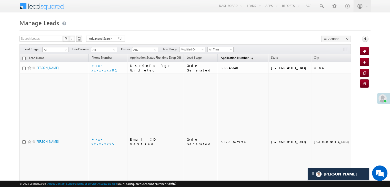
click at [226, 56] on span "Application Number" at bounding box center [234, 58] width 28 height 4
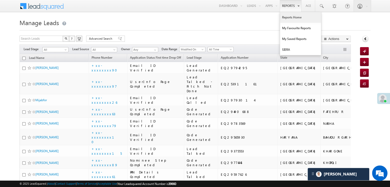
click at [292, 17] on link "Reports Home" at bounding box center [300, 17] width 41 height 11
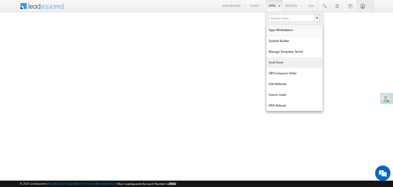
click at [274, 63] on link "Goal Sheet" at bounding box center [295, 62] width 56 height 11
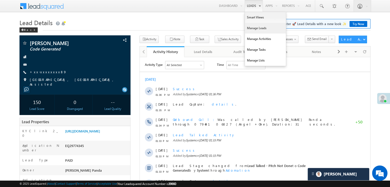
click at [251, 27] on link "Manage Leads" at bounding box center [265, 28] width 41 height 11
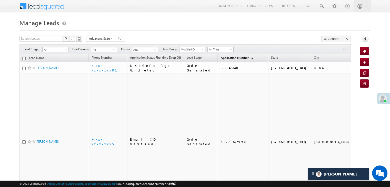
click at [225, 59] on span "Application Number" at bounding box center [234, 58] width 28 height 4
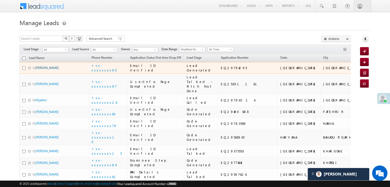
click at [48, 70] on link "[PERSON_NAME]" at bounding box center [46, 68] width 23 height 4
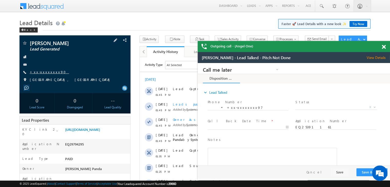
click at [43, 71] on link "+xx-xxxxxxxx90" at bounding box center [49, 72] width 39 height 4
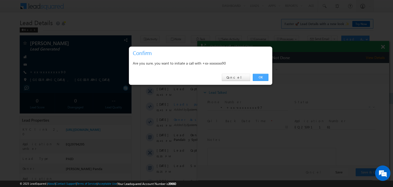
click at [259, 77] on link "OK" at bounding box center [261, 77] width 16 height 7
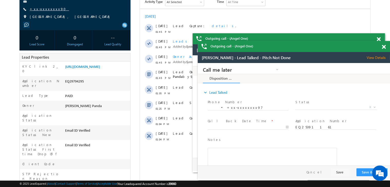
click at [45, 8] on link "+xx-xxxxxxxx90" at bounding box center [49, 9] width 39 height 4
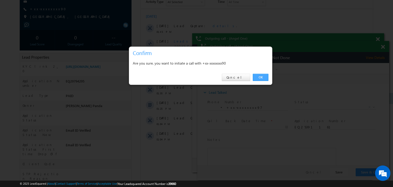
click at [261, 76] on link "OK" at bounding box center [261, 77] width 16 height 7
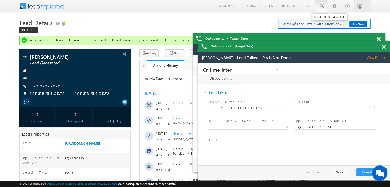
click at [321, 4] on span at bounding box center [320, 6] width 5 height 5
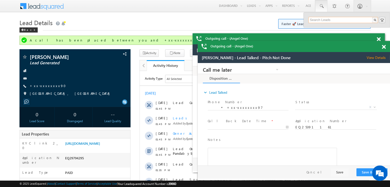
paste input "EQ29489367"
type input "EQ29489367"
click at [317, 28] on div "[PERSON_NAME]" at bounding box center [345, 28] width 69 height 6
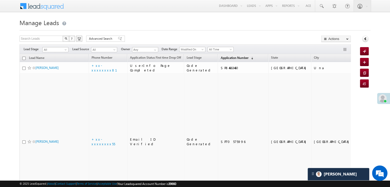
click at [221, 58] on span "Application Number" at bounding box center [234, 58] width 28 height 4
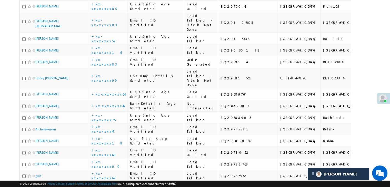
scroll to position [359, 0]
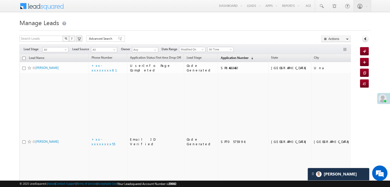
click at [227, 59] on span "Application Number" at bounding box center [234, 58] width 28 height 4
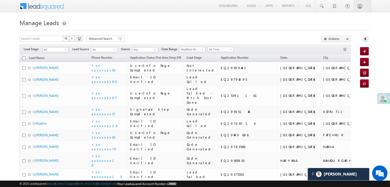
click at [64, 49] on span at bounding box center [66, 51] width 4 height 4
click at [55, 62] on link "Lead Generated" at bounding box center [56, 60] width 26 height 5
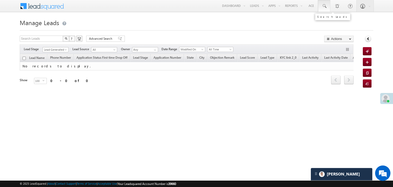
click at [322, 4] on link at bounding box center [324, 6] width 12 height 12
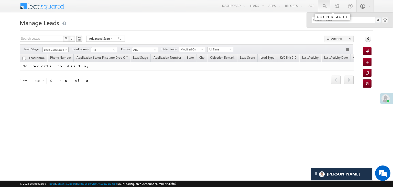
paste input "EQ29489367"
type input "EQ29489367"
click at [319, 28] on div "[PERSON_NAME]" at bounding box center [349, 28] width 69 height 6
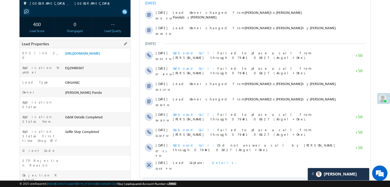
scroll to position [77, 0]
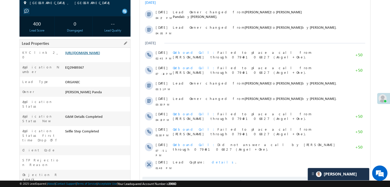
click at [99, 55] on link "[URL][DOMAIN_NAME]" at bounding box center [82, 52] width 35 height 4
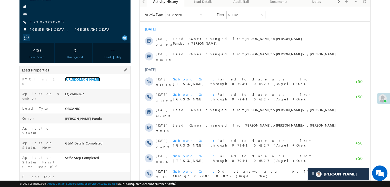
scroll to position [26, 0]
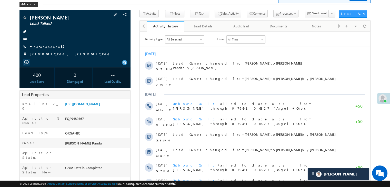
click at [49, 47] on link "+xx-xxxxxxxx32" at bounding box center [48, 46] width 36 height 4
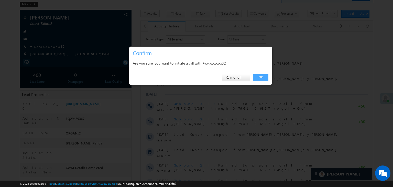
click at [262, 76] on link "OK" at bounding box center [261, 77] width 16 height 7
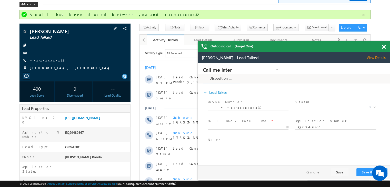
scroll to position [0, 0]
click at [43, 60] on link "+xx-xxxxxxxx32" at bounding box center [48, 60] width 36 height 4
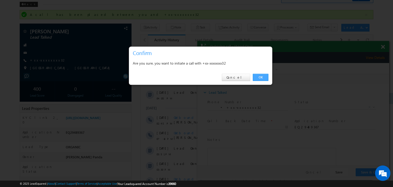
click at [260, 77] on link "OK" at bounding box center [261, 77] width 16 height 7
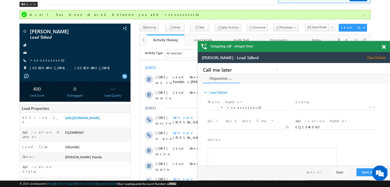
click at [382, 48] on span at bounding box center [383, 47] width 4 height 4
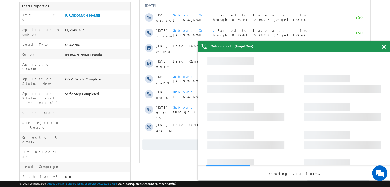
click at [384, 48] on span at bounding box center [383, 47] width 4 height 4
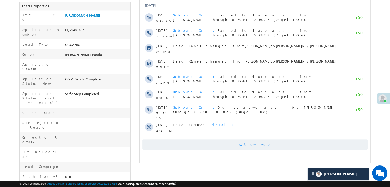
click at [262, 144] on span "Show More" at bounding box center [257, 144] width 27 height 10
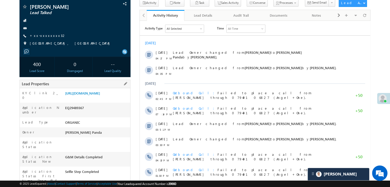
scroll to position [7, 0]
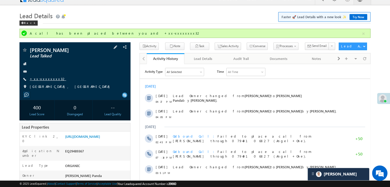
click at [42, 79] on link "+xx-xxxxxxxx32" at bounding box center [48, 79] width 36 height 4
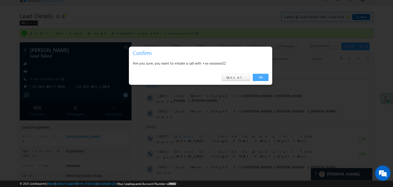
click at [260, 78] on link "OK" at bounding box center [261, 77] width 16 height 7
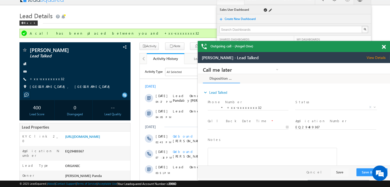
scroll to position [0, 0]
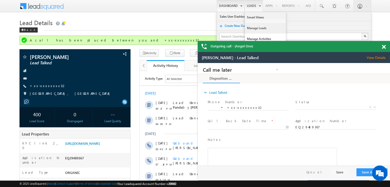
click at [253, 30] on link "Manage Leads" at bounding box center [265, 28] width 41 height 11
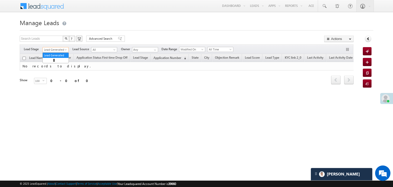
click at [66, 50] on span at bounding box center [66, 51] width 4 height 4
click at [60, 54] on link "All" at bounding box center [56, 55] width 26 height 5
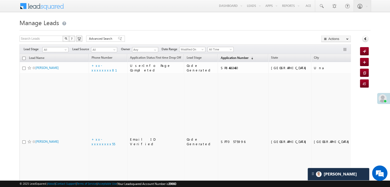
click at [227, 57] on span "Application Number" at bounding box center [234, 58] width 28 height 4
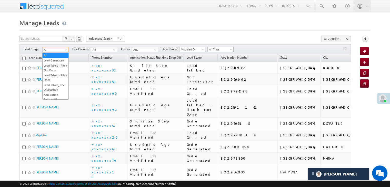
click at [64, 51] on span "All" at bounding box center [55, 49] width 24 height 5
click at [56, 62] on link "Lead Generated" at bounding box center [56, 60] width 26 height 5
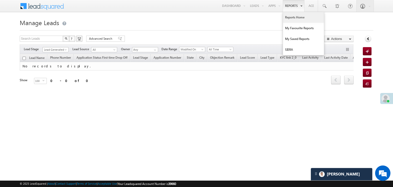
click at [290, 17] on link "Reports Home" at bounding box center [303, 17] width 41 height 11
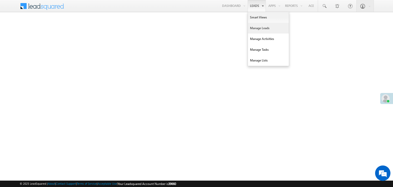
click at [258, 28] on link "Manage Leads" at bounding box center [268, 28] width 41 height 11
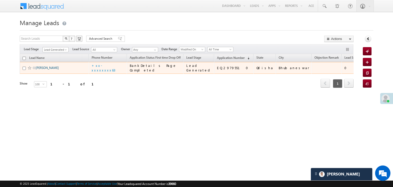
click at [41, 70] on link "[PERSON_NAME]" at bounding box center [47, 68] width 23 height 4
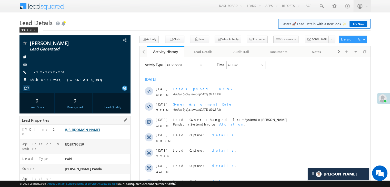
click at [100, 132] on link "[URL][DOMAIN_NAME]" at bounding box center [82, 129] width 35 height 4
click at [43, 72] on link "+xx-xxxxxxxx63" at bounding box center [47, 72] width 34 height 4
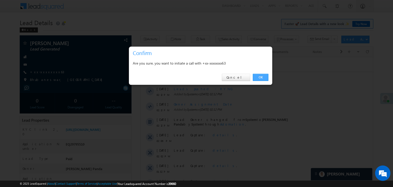
click at [260, 77] on link "OK" at bounding box center [261, 77] width 16 height 7
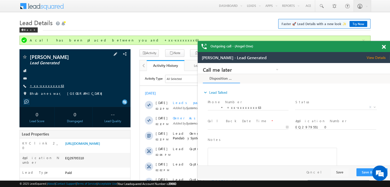
click at [40, 87] on link "+xx-xxxxxxxx63" at bounding box center [47, 85] width 34 height 4
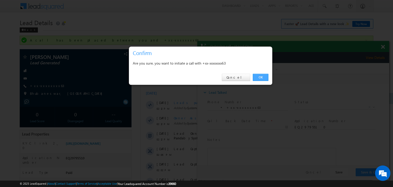
click at [263, 78] on link "OK" at bounding box center [261, 77] width 16 height 7
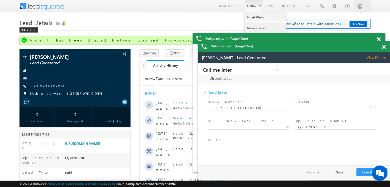
click at [250, 27] on link "Manage Leads" at bounding box center [265, 28] width 41 height 11
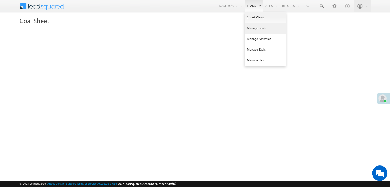
click at [250, 28] on link "Manage Leads" at bounding box center [265, 28] width 41 height 11
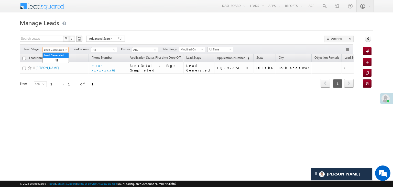
click at [65, 50] on span at bounding box center [66, 51] width 4 height 4
click at [58, 54] on link "All" at bounding box center [56, 55] width 26 height 5
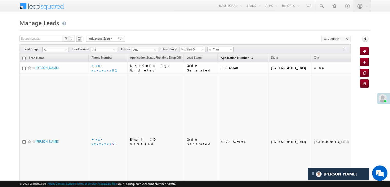
click at [231, 59] on span "Application Number" at bounding box center [234, 58] width 28 height 4
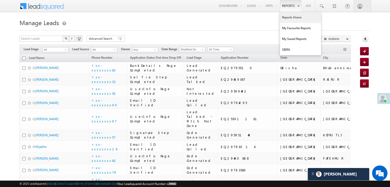
click at [290, 17] on link "Reports Home" at bounding box center [300, 17] width 41 height 11
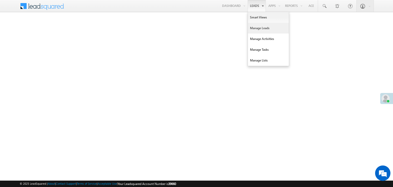
click at [256, 28] on link "Manage Leads" at bounding box center [268, 28] width 41 height 11
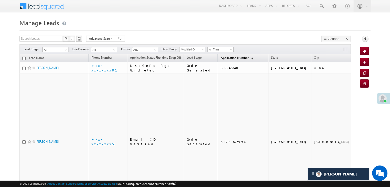
click at [224, 59] on span "Application Number" at bounding box center [234, 58] width 28 height 4
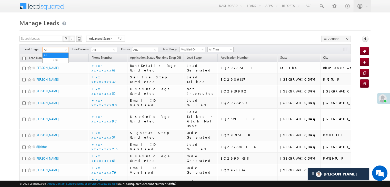
click at [66, 49] on span at bounding box center [66, 51] width 4 height 4
click at [60, 60] on link "Lead Generated" at bounding box center [56, 60] width 26 height 5
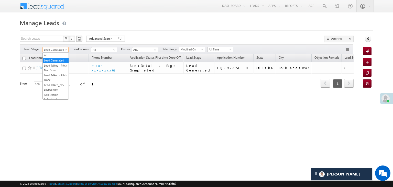
click at [67, 49] on span at bounding box center [66, 51] width 4 height 4
click at [56, 56] on link "All" at bounding box center [56, 55] width 26 height 5
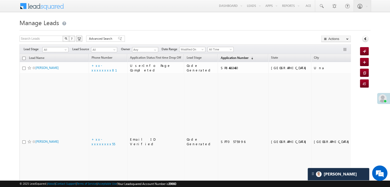
click at [218, 60] on link "Application Number (sorted descending)" at bounding box center [237, 58] width 38 height 7
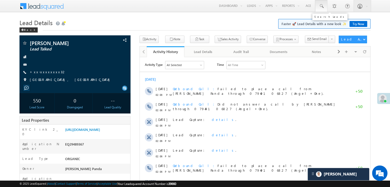
click at [321, 5] on span at bounding box center [320, 6] width 5 height 5
paste input "EQ29560659"
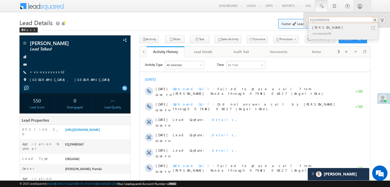
type input "EQ29560659"
click at [324, 27] on div "[PERSON_NAME]" at bounding box center [345, 28] width 69 height 6
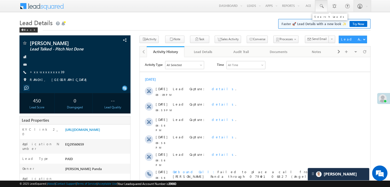
click at [318, 5] on link at bounding box center [321, 6] width 12 height 12
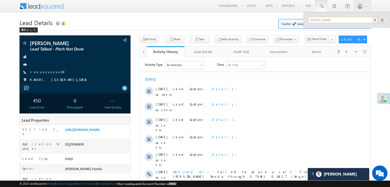
paste input "EQ29278875"
type input "EQ29278875"
click at [318, 28] on div "[PERSON_NAME]" at bounding box center [345, 28] width 69 height 6
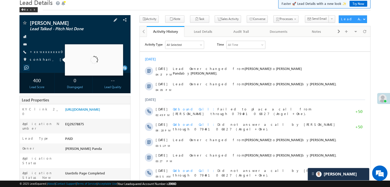
scroll to position [26, 0]
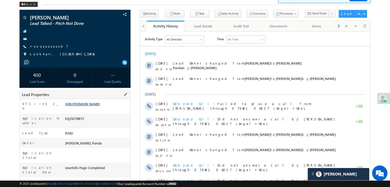
click at [92, 106] on link "[URL][DOMAIN_NAME]" at bounding box center [82, 104] width 35 height 4
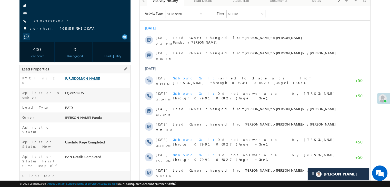
click at [89, 80] on link "[URL][DOMAIN_NAME]" at bounding box center [82, 78] width 35 height 4
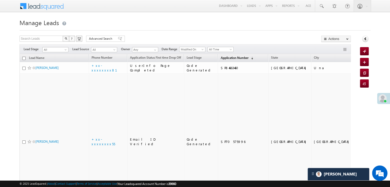
click at [223, 59] on span "Application Number" at bounding box center [234, 58] width 28 height 4
click at [221, 57] on span "Application Number" at bounding box center [234, 58] width 28 height 4
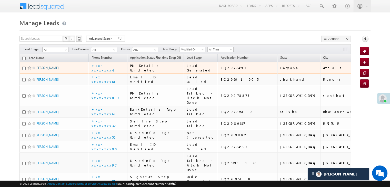
click at [45, 70] on link "Gurmeet" at bounding box center [46, 68] width 23 height 4
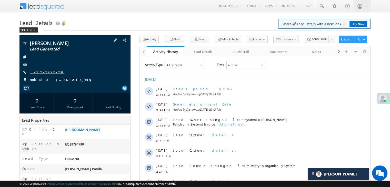
click at [46, 73] on link "+xx-xxxxxxxx48" at bounding box center [47, 72] width 35 height 4
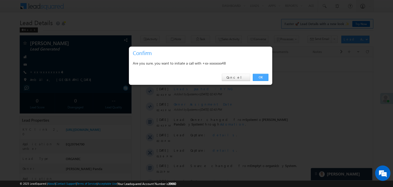
click at [260, 78] on link "OK" at bounding box center [261, 77] width 16 height 7
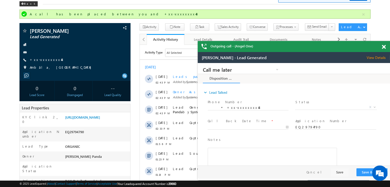
scroll to position [51, 0]
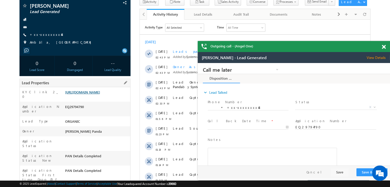
click at [100, 94] on link "https://angelbroking1-pk3em7sa.customui-test.leadsquared.com?leadId=91e5779b-77…" at bounding box center [82, 92] width 35 height 4
click at [46, 36] on link "+xx-xxxxxxxx48" at bounding box center [47, 34] width 35 height 4
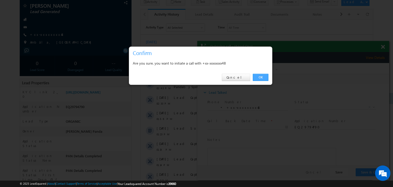
click at [261, 77] on link "OK" at bounding box center [261, 77] width 16 height 7
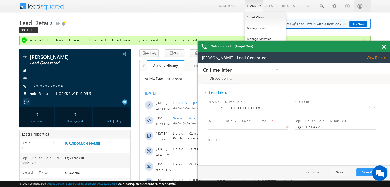
scroll to position [0, 0]
click at [254, 29] on link "Manage Leads" at bounding box center [265, 28] width 41 height 11
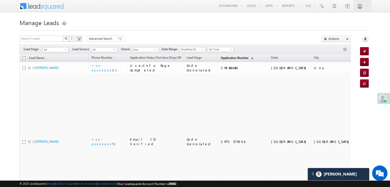
click at [221, 58] on span "Application Number" at bounding box center [234, 58] width 28 height 4
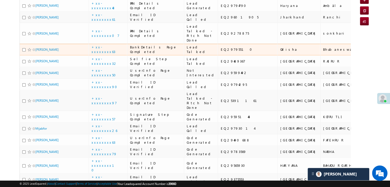
scroll to position [77, 0]
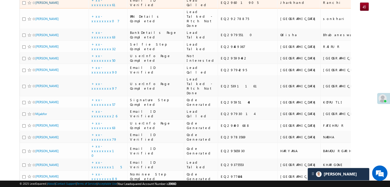
click at [46, 5] on link "[PERSON_NAME]" at bounding box center [46, 3] width 23 height 4
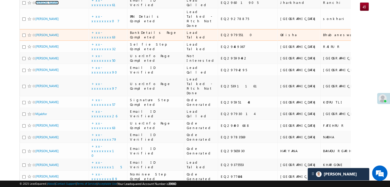
scroll to position [0, 0]
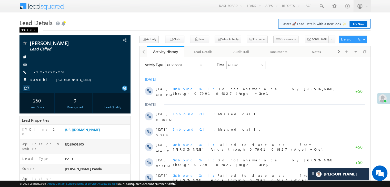
click at [25, 30] on div "Back" at bounding box center [28, 29] width 18 height 5
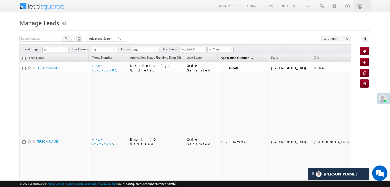
click at [224, 58] on span "Application Number" at bounding box center [234, 58] width 28 height 4
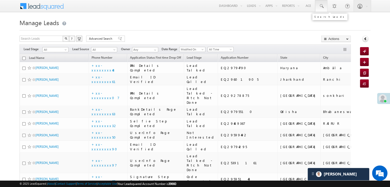
click at [323, 8] on span at bounding box center [320, 6] width 5 height 5
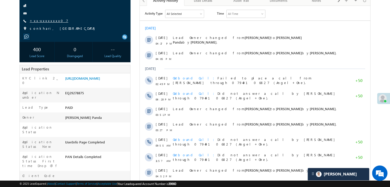
click at [45, 21] on link "+xx-xxxxxxxx07" at bounding box center [49, 20] width 38 height 4
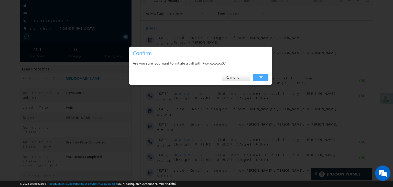
click at [263, 78] on link "OK" at bounding box center [261, 77] width 16 height 7
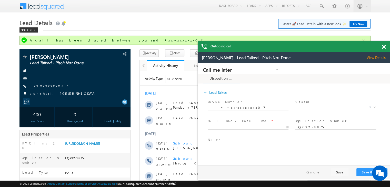
click at [384, 49] on div at bounding box center [386, 46] width 7 height 10
drag, startPoint x: 383, startPoint y: 48, endPoint x: 70, endPoint y: 17, distance: 314.7
click at [383, 48] on span at bounding box center [383, 47] width 4 height 4
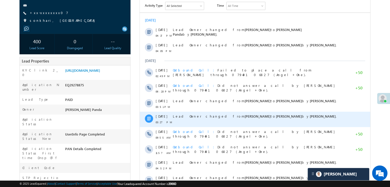
scroll to position [77, 0]
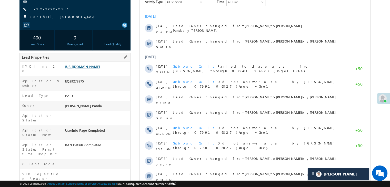
click at [100, 69] on link "[URL][DOMAIN_NAME]" at bounding box center [82, 66] width 35 height 4
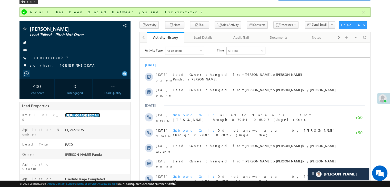
scroll to position [0, 0]
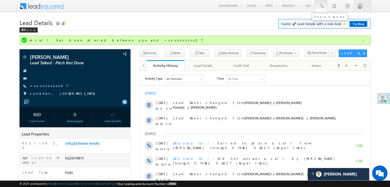
click at [321, 7] on span at bounding box center [320, 6] width 5 height 5
paste input "EQ29382424"
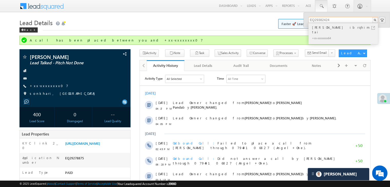
type input "EQ29382424"
click at [316, 29] on div "[PERSON_NAME] ibrqhim tai" at bounding box center [345, 30] width 69 height 10
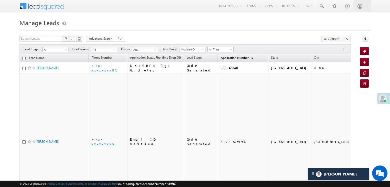
click at [222, 59] on span "Application Number" at bounding box center [234, 58] width 28 height 4
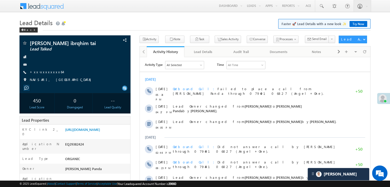
click at [37, 70] on link "+xx-xxxxxxxx64" at bounding box center [46, 72] width 33 height 4
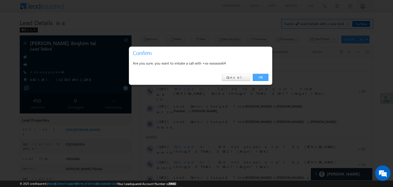
click at [261, 76] on link "OK" at bounding box center [261, 77] width 16 height 7
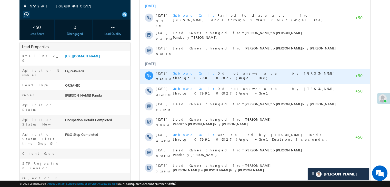
scroll to position [77, 0]
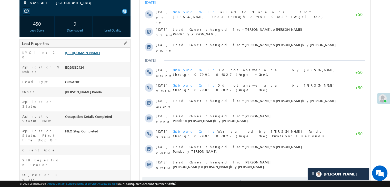
click at [100, 55] on link "[URL][DOMAIN_NAME]" at bounding box center [82, 52] width 35 height 4
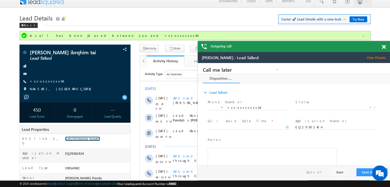
scroll to position [0, 0]
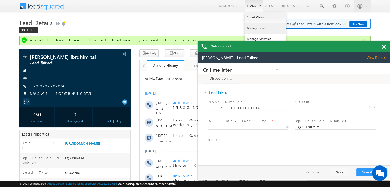
click at [255, 28] on link "Manage Leads" at bounding box center [265, 28] width 41 height 11
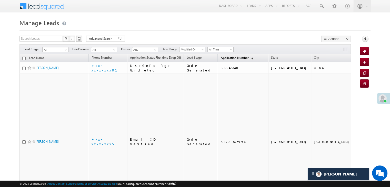
click at [224, 56] on span "Application Number" at bounding box center [234, 58] width 28 height 4
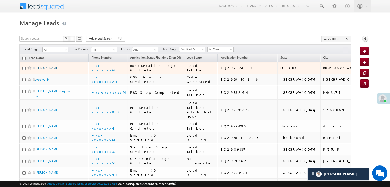
click at [51, 70] on link "[PERSON_NAME]" at bounding box center [46, 68] width 23 height 4
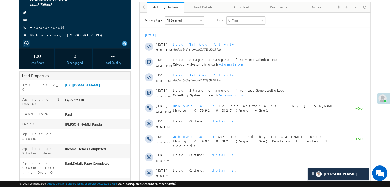
scroll to position [51, 0]
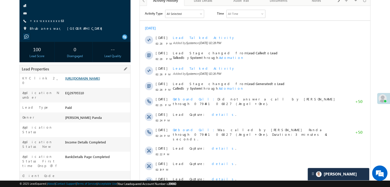
click at [95, 80] on link "[URL][DOMAIN_NAME]" at bounding box center [82, 78] width 35 height 4
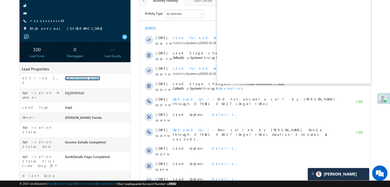
scroll to position [0, 0]
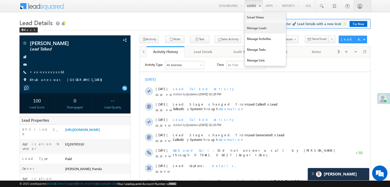
click at [254, 29] on link "Manage Leads" at bounding box center [265, 28] width 41 height 11
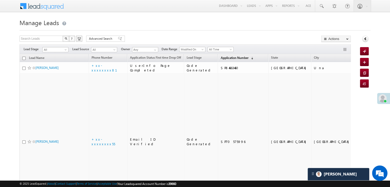
click at [222, 60] on link "Application Number (sorted descending)" at bounding box center [237, 58] width 38 height 7
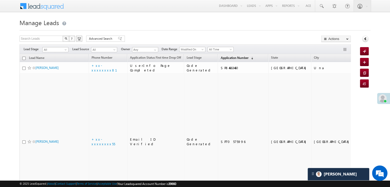
click at [220, 57] on span "Application Number" at bounding box center [234, 58] width 28 height 4
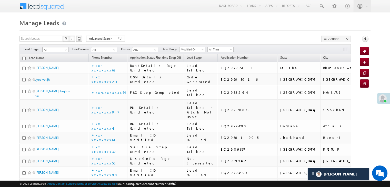
click at [66, 50] on span at bounding box center [66, 51] width 4 height 4
click at [57, 62] on link "Lead Generated" at bounding box center [56, 60] width 26 height 5
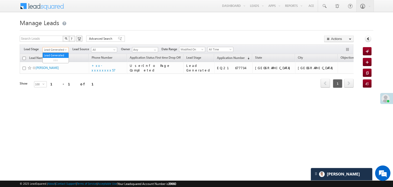
click at [62, 49] on span "Lead Generated" at bounding box center [55, 49] width 24 height 5
click at [55, 54] on link "All" at bounding box center [56, 55] width 26 height 5
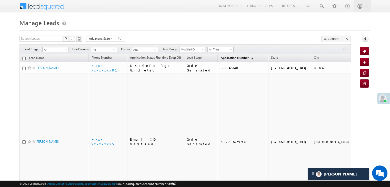
click at [223, 57] on span "Application Number" at bounding box center [234, 58] width 28 height 4
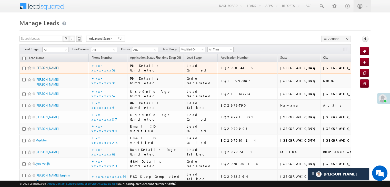
click at [45, 70] on link "[PERSON_NAME]" at bounding box center [46, 68] width 23 height 4
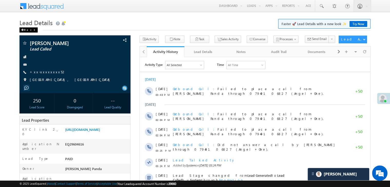
click at [27, 30] on div "Back" at bounding box center [28, 29] width 18 height 5
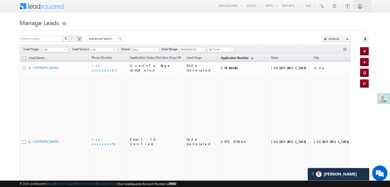
click at [224, 59] on span "Application Number" at bounding box center [234, 58] width 28 height 4
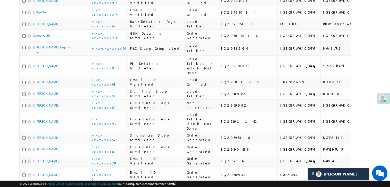
scroll to position [102, 0]
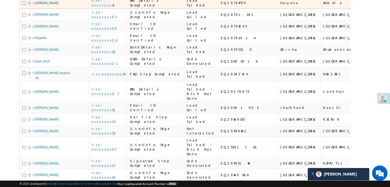
click at [39, 5] on link "[PERSON_NAME]" at bounding box center [46, 3] width 23 height 4
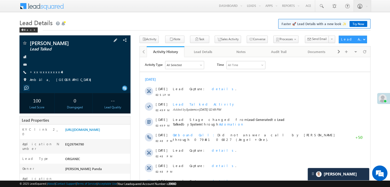
scroll to position [51, 0]
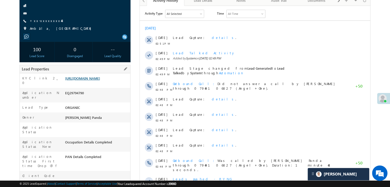
click at [99, 80] on link "[URL][DOMAIN_NAME]" at bounding box center [82, 78] width 35 height 4
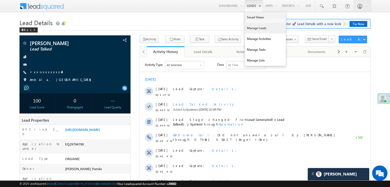
click at [256, 31] on link "Manage Leads" at bounding box center [265, 28] width 41 height 11
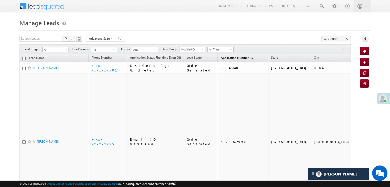
click at [228, 57] on span "Application Number" at bounding box center [234, 58] width 28 height 4
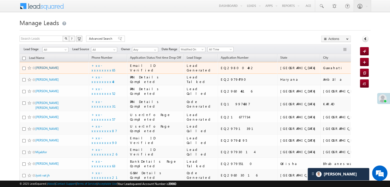
click at [40, 70] on link "Sangma" at bounding box center [46, 68] width 23 height 4
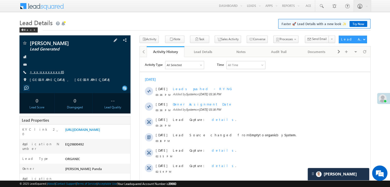
click at [47, 73] on link "+xx-xxxxxxxx65" at bounding box center [47, 72] width 34 height 4
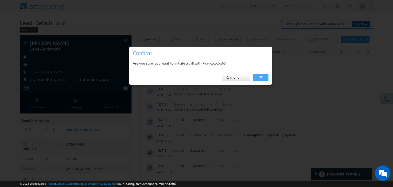
click at [260, 79] on link "OK" at bounding box center [261, 77] width 16 height 7
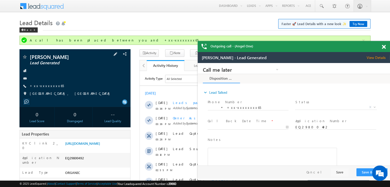
click at [49, 88] on span "+xx-xxxxxxxx65" at bounding box center [47, 85] width 34 height 5
click at [44, 87] on link "+xx-xxxxxxxx65" at bounding box center [47, 85] width 34 height 4
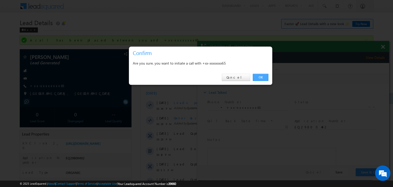
click at [264, 78] on link "OK" at bounding box center [261, 77] width 16 height 7
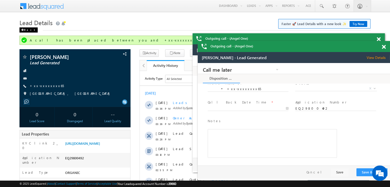
click at [23, 28] on div "Back" at bounding box center [28, 29] width 18 height 5
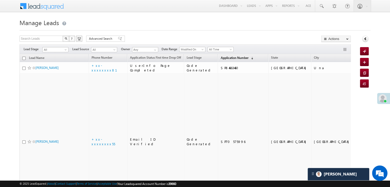
click at [224, 56] on span "Application Number" at bounding box center [234, 58] width 28 height 4
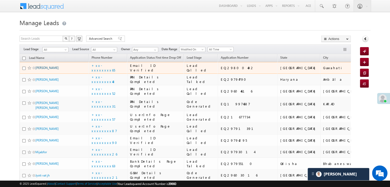
click at [44, 70] on link "Sangma" at bounding box center [46, 68] width 23 height 4
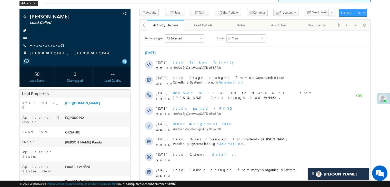
scroll to position [26, 0]
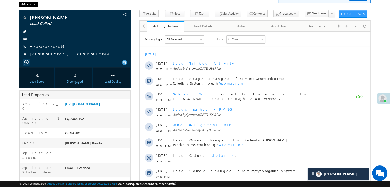
click at [27, 5] on div "Back" at bounding box center [28, 4] width 18 height 5
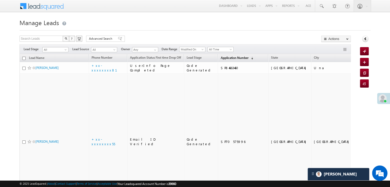
click at [223, 59] on span "Application Number" at bounding box center [234, 58] width 28 height 4
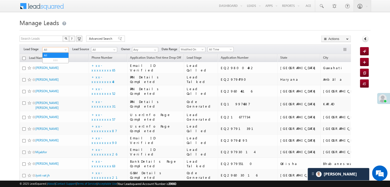
click at [67, 51] on span at bounding box center [66, 51] width 4 height 4
click at [59, 60] on link "Lead Generated" at bounding box center [56, 60] width 26 height 5
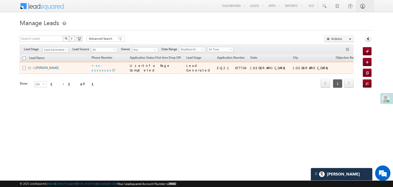
click at [41, 70] on link "[PERSON_NAME]" at bounding box center [47, 68] width 23 height 4
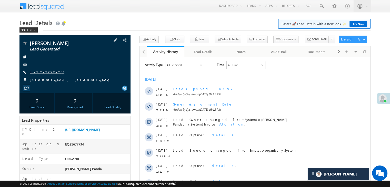
click at [47, 72] on link "+xx-xxxxxxxx57" at bounding box center [47, 72] width 35 height 4
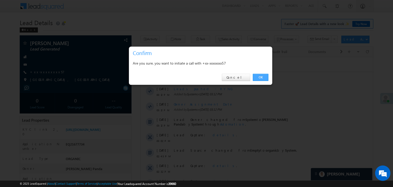
click at [259, 77] on link "OK" at bounding box center [261, 77] width 16 height 7
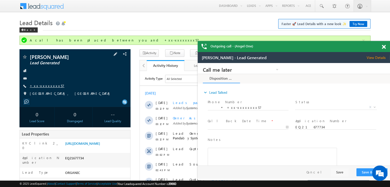
click at [42, 84] on link "+xx-xxxxxxxx57" at bounding box center [47, 85] width 35 height 4
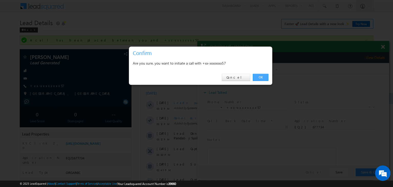
click at [261, 76] on link "OK" at bounding box center [261, 77] width 16 height 7
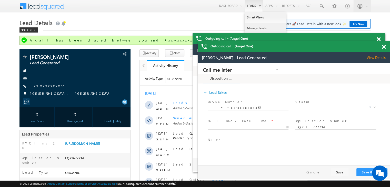
click at [254, 28] on link "Manage Leads" at bounding box center [265, 28] width 41 height 11
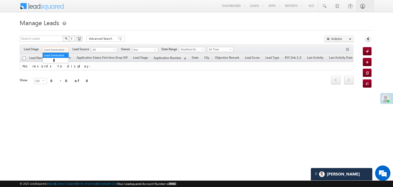
click at [64, 49] on span "Lead Generated" at bounding box center [55, 49] width 24 height 5
click at [52, 55] on link "All" at bounding box center [56, 55] width 26 height 5
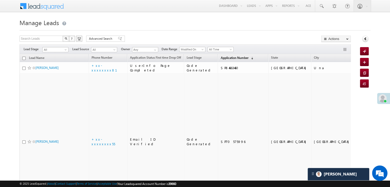
click at [220, 56] on span "Application Number" at bounding box center [234, 58] width 28 height 4
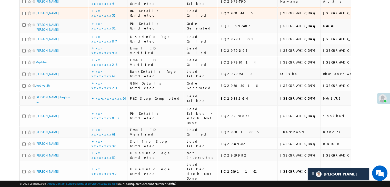
scroll to position [102, 0]
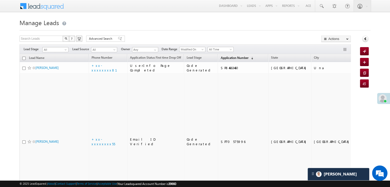
click at [225, 56] on span "Application Number" at bounding box center [234, 58] width 28 height 4
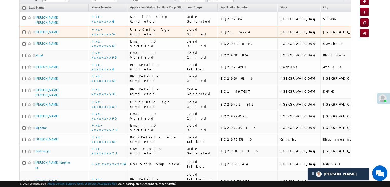
scroll to position [51, 0]
